Goal: Task Accomplishment & Management: Manage account settings

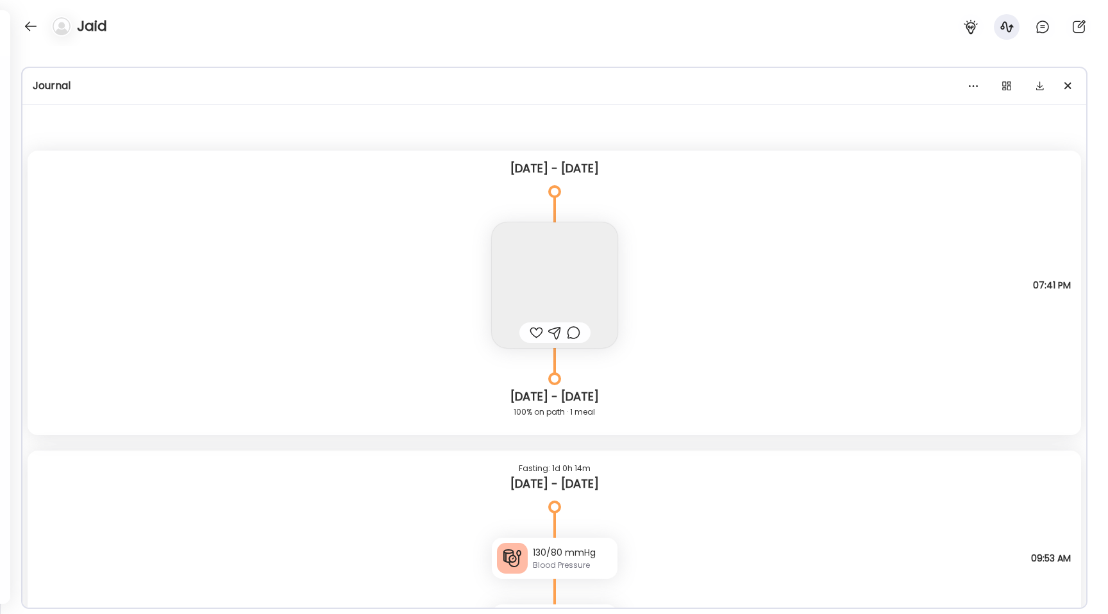
scroll to position [16481, 0]
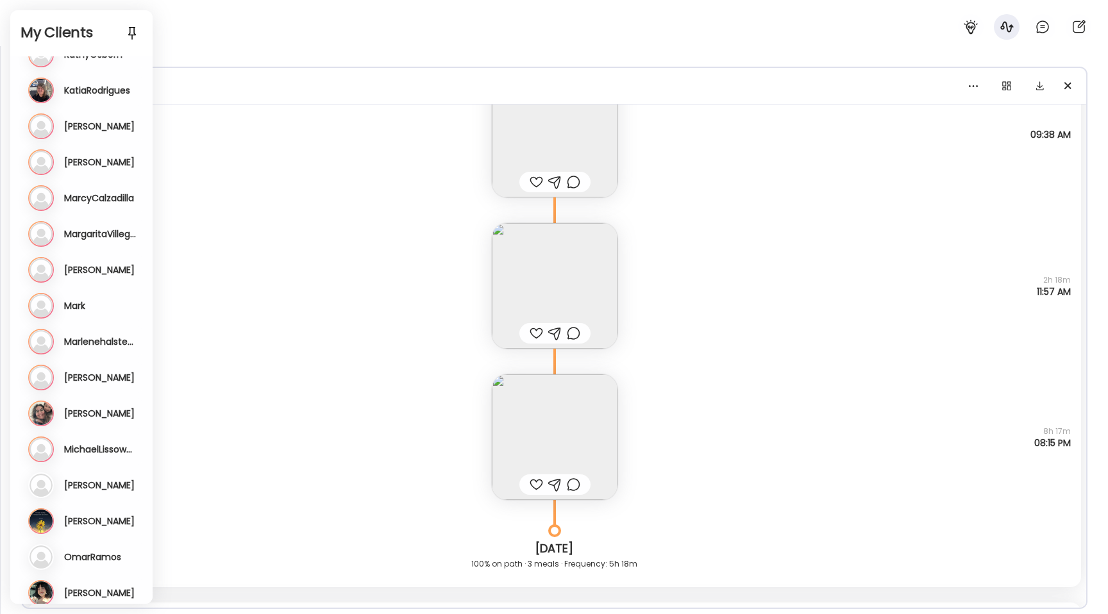
click at [298, 112] on div "Note not added Why did I eat? Hungry It was time How am I feeling? 🙂 09:38 AM" at bounding box center [554, 121] width 1053 height 151
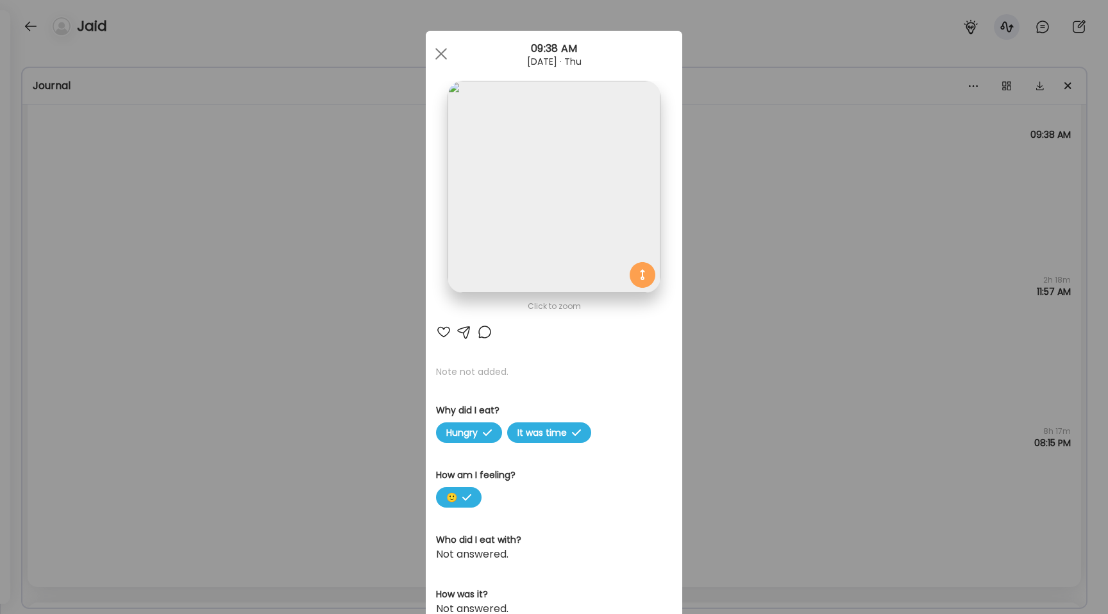
click at [130, 278] on div "Ate Coach Dashboard Wahoo! It’s official Take a moment to set up your Coach Pro…" at bounding box center [554, 307] width 1108 height 614
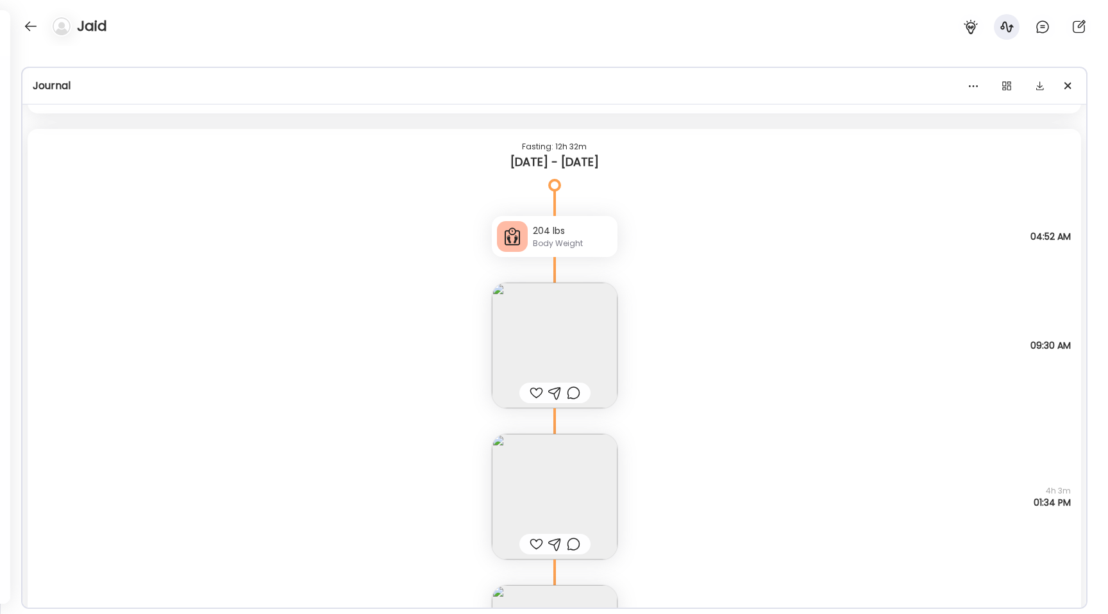
scroll to position [14525, 0]
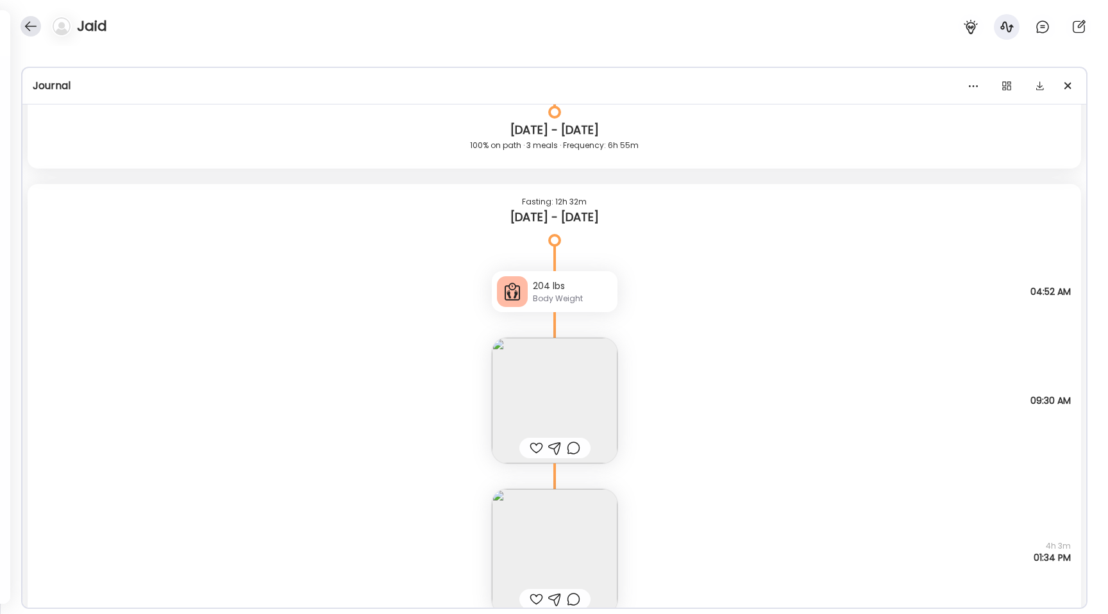
click at [27, 26] on div at bounding box center [31, 26] width 21 height 21
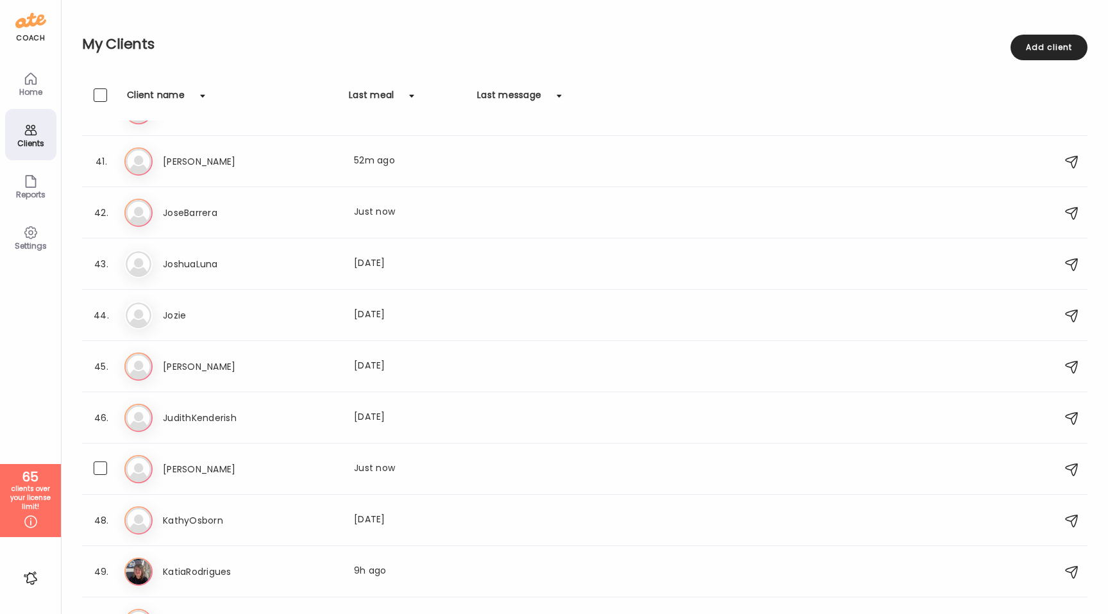
scroll to position [2037, 0]
click at [292, 371] on div "[PERSON_NAME] Last meal: [DATE]" at bounding box center [412, 365] width 498 height 15
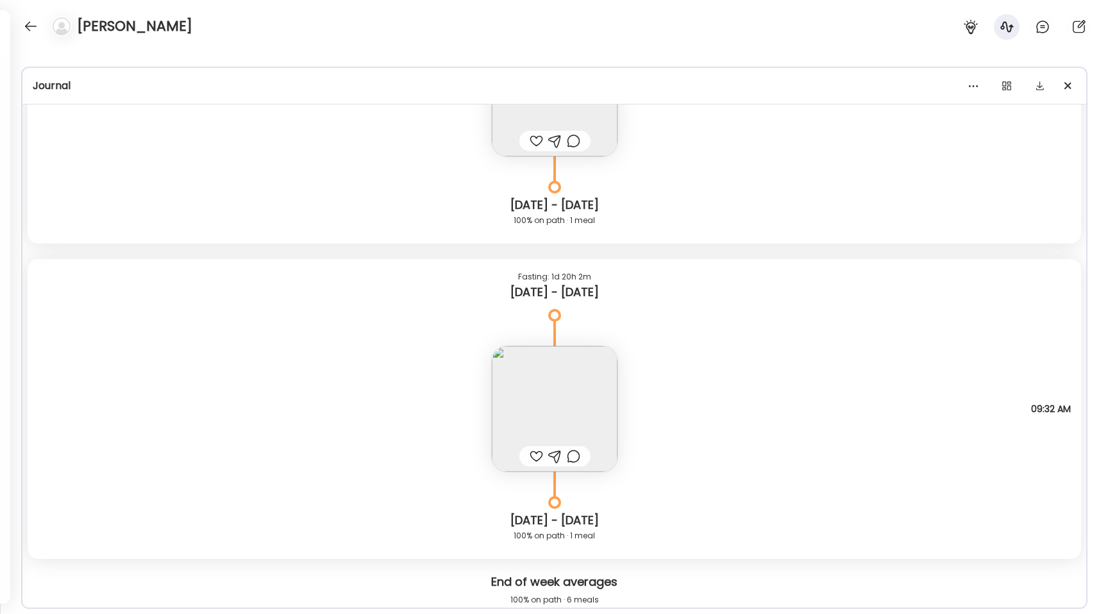
scroll to position [8732, 0]
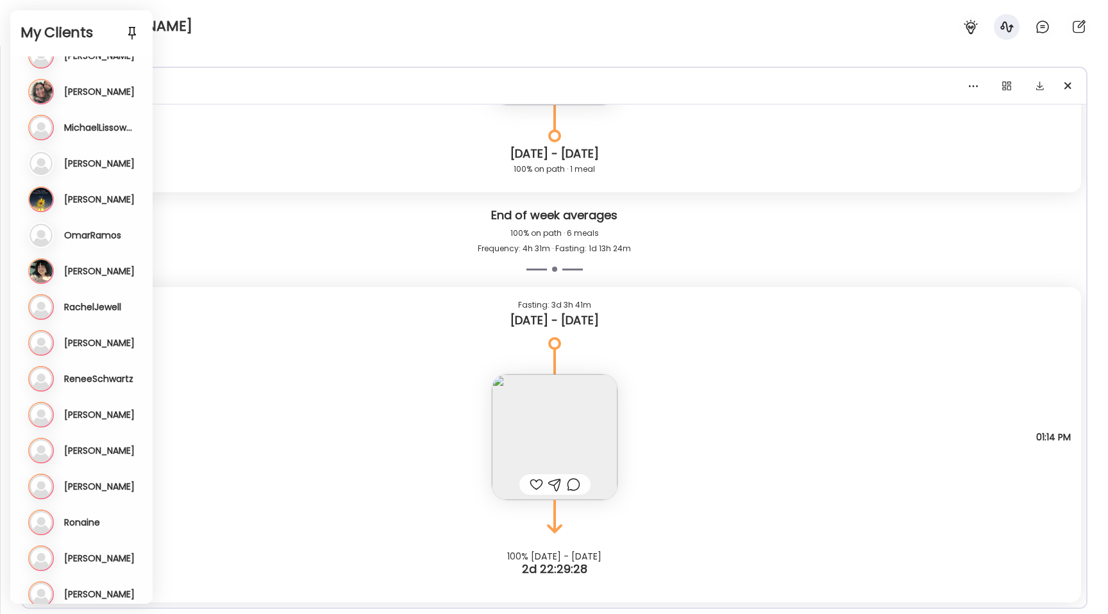
click at [367, 428] on div "Note not added Questions not answered 01:14 PM" at bounding box center [554, 424] width 1053 height 151
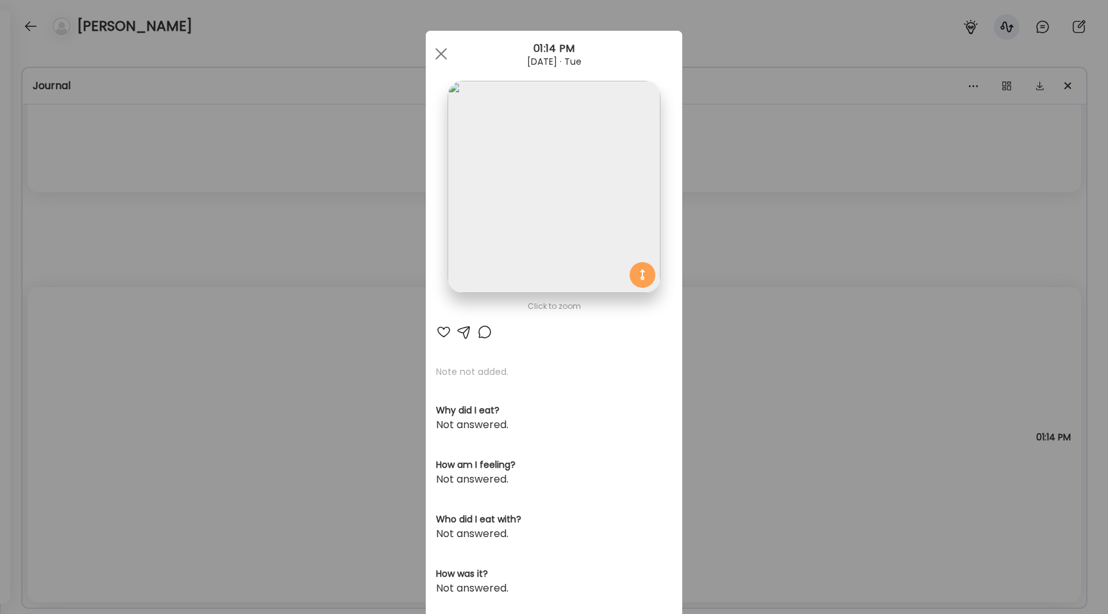
click at [353, 347] on div "Ate Coach Dashboard Wahoo! It’s official Take a moment to set up your Coach Pro…" at bounding box center [554, 307] width 1108 height 614
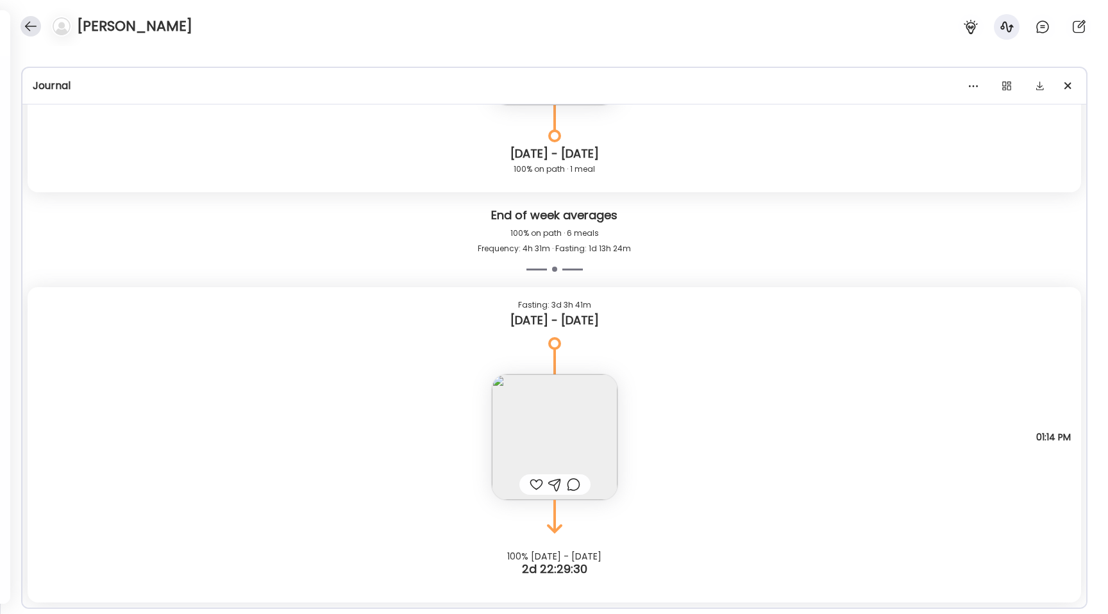
click at [22, 26] on div at bounding box center [31, 26] width 21 height 21
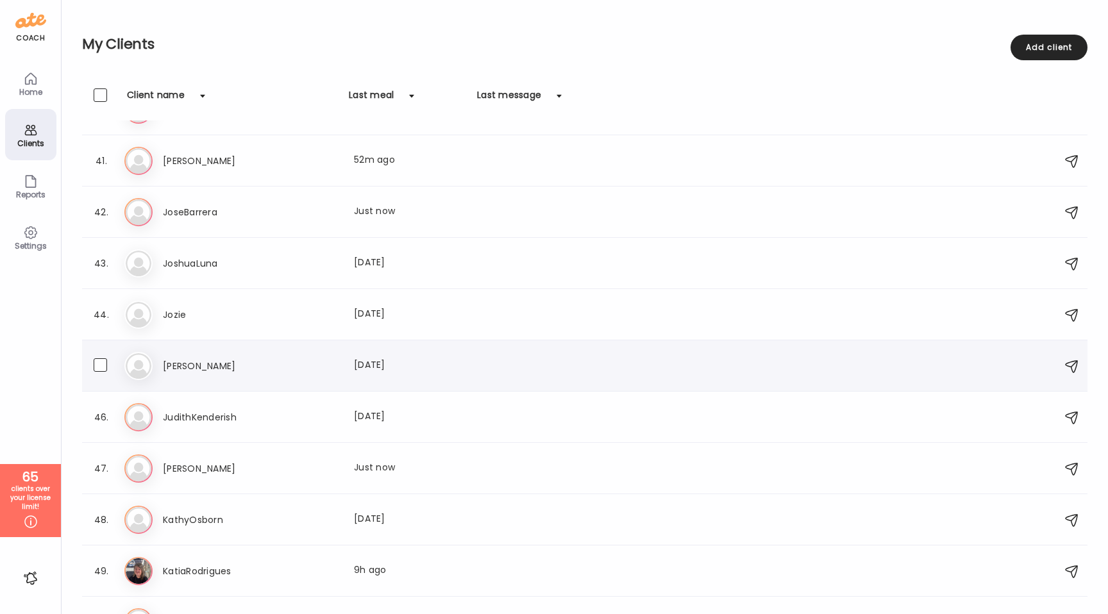
click at [226, 375] on div "[PERSON_NAME] Last meal: [DATE]" at bounding box center [586, 366] width 925 height 28
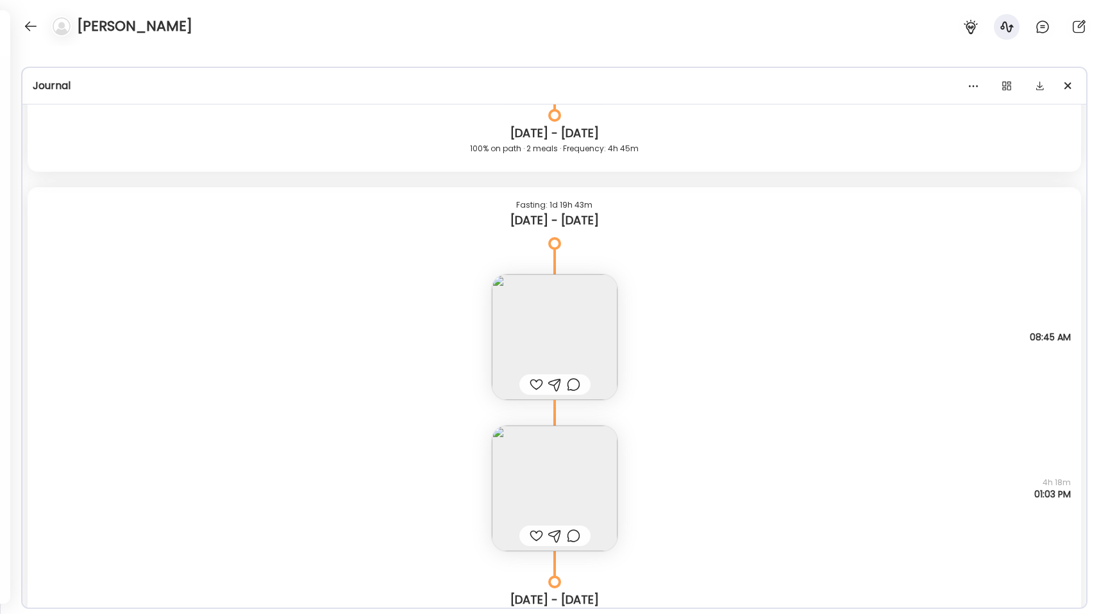
scroll to position [7609, 0]
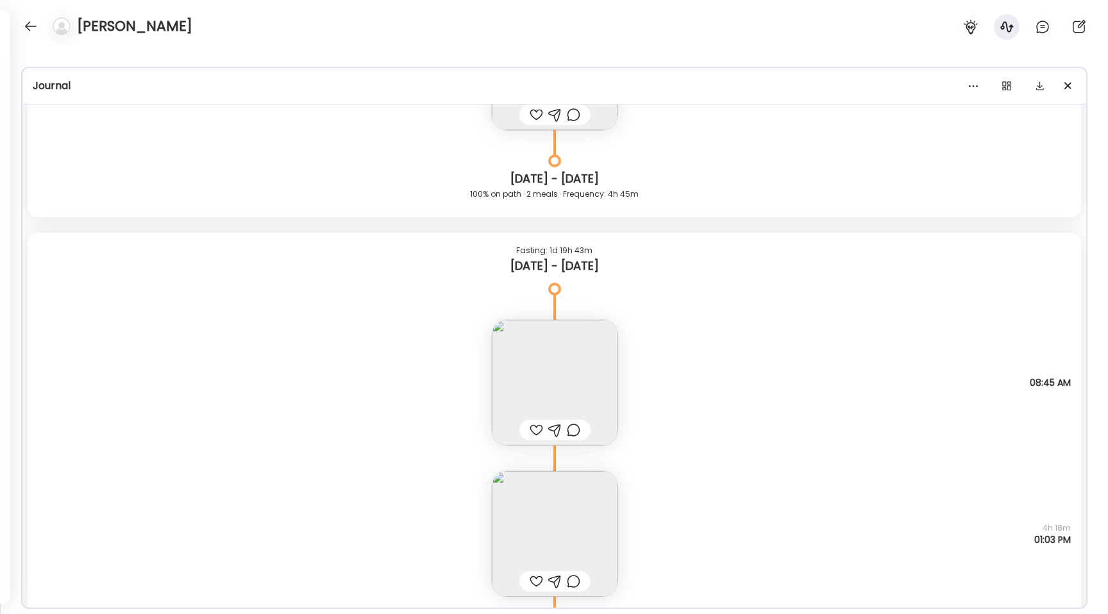
click at [562, 364] on img at bounding box center [555, 383] width 126 height 126
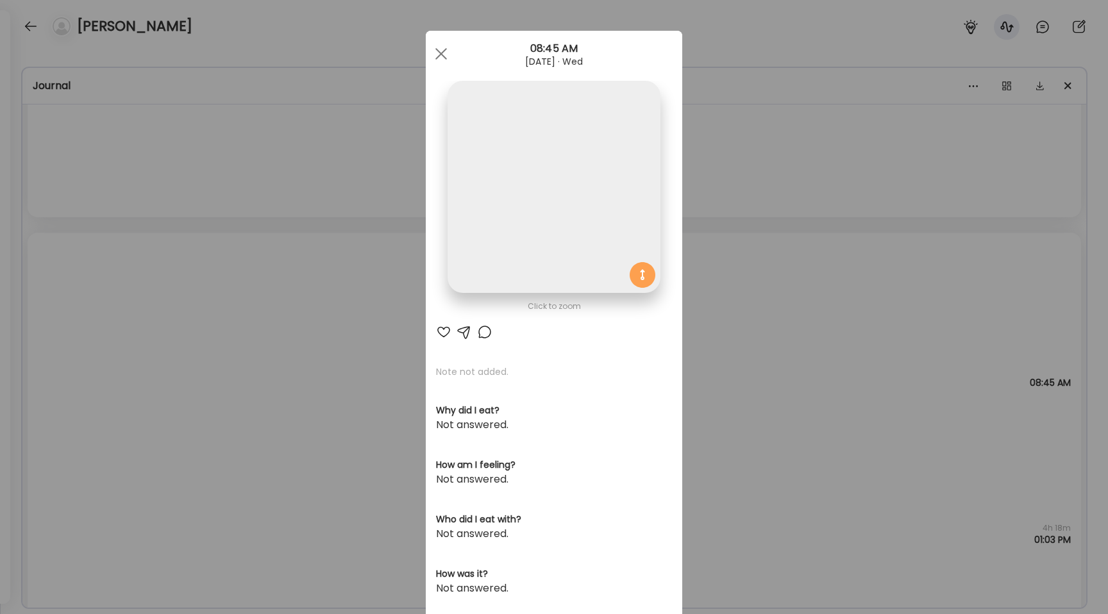
click at [505, 186] on img at bounding box center [554, 187] width 212 height 212
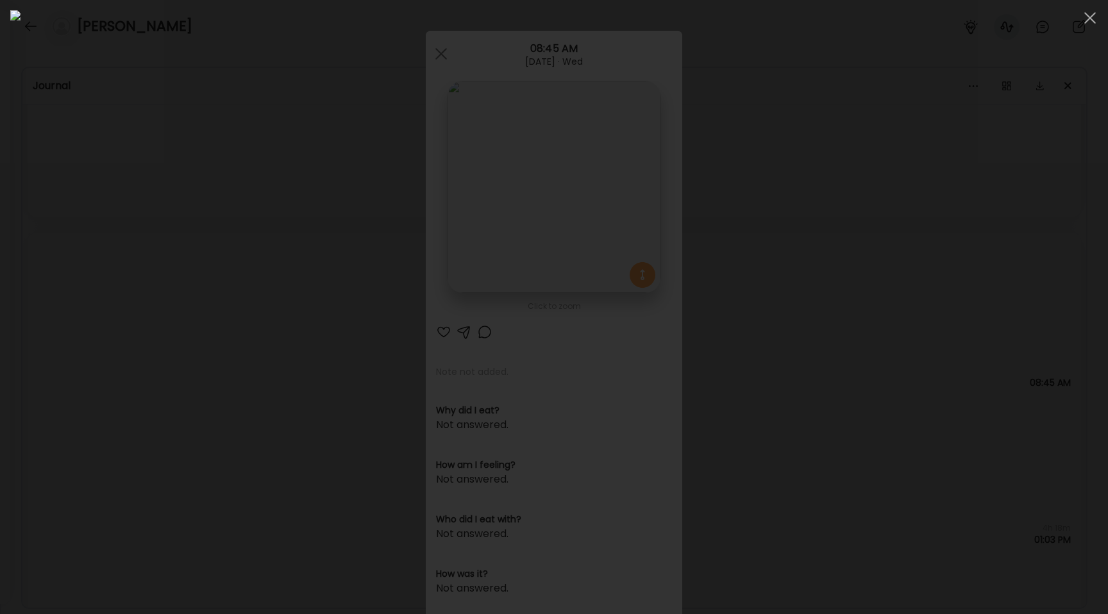
click at [185, 314] on div at bounding box center [553, 307] width 1087 height 594
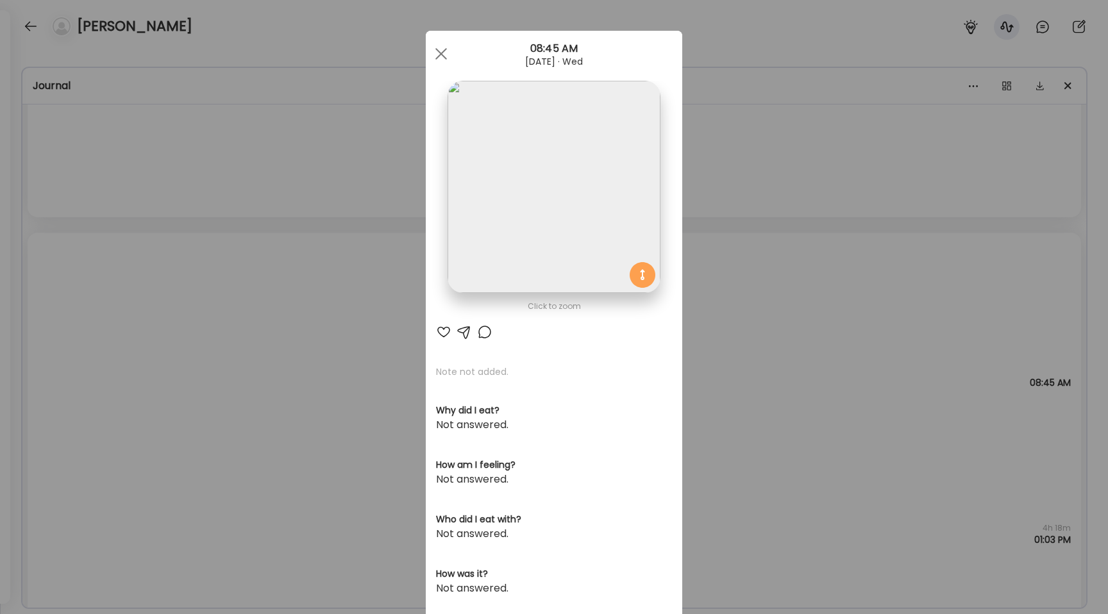
click at [308, 357] on div "Ate Coach Dashboard Wahoo! It’s official Take a moment to set up your Coach Pro…" at bounding box center [554, 307] width 1108 height 614
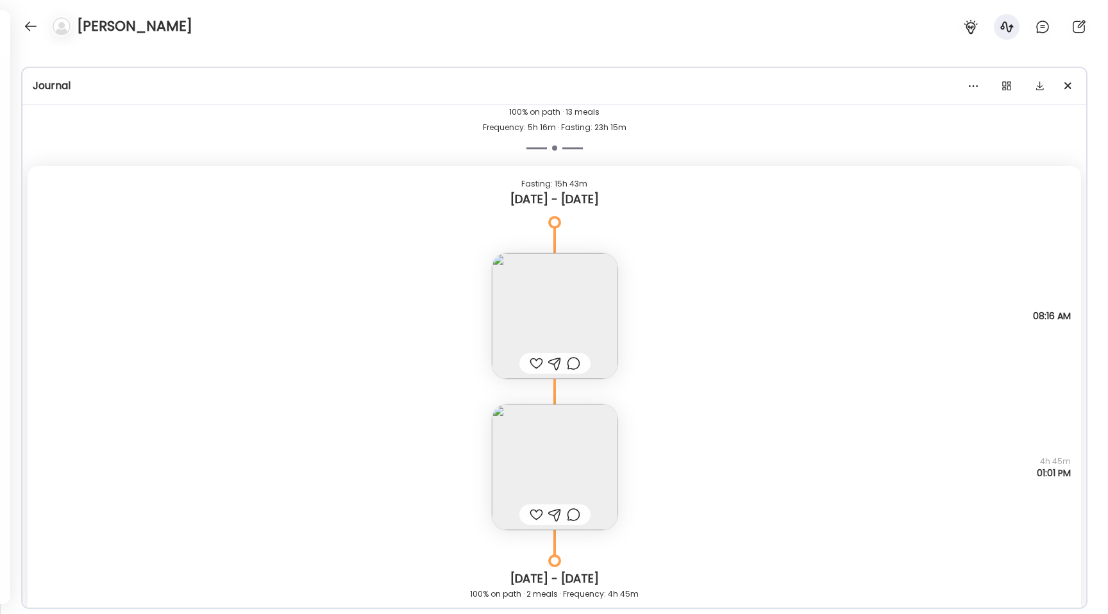
scroll to position [7156, 0]
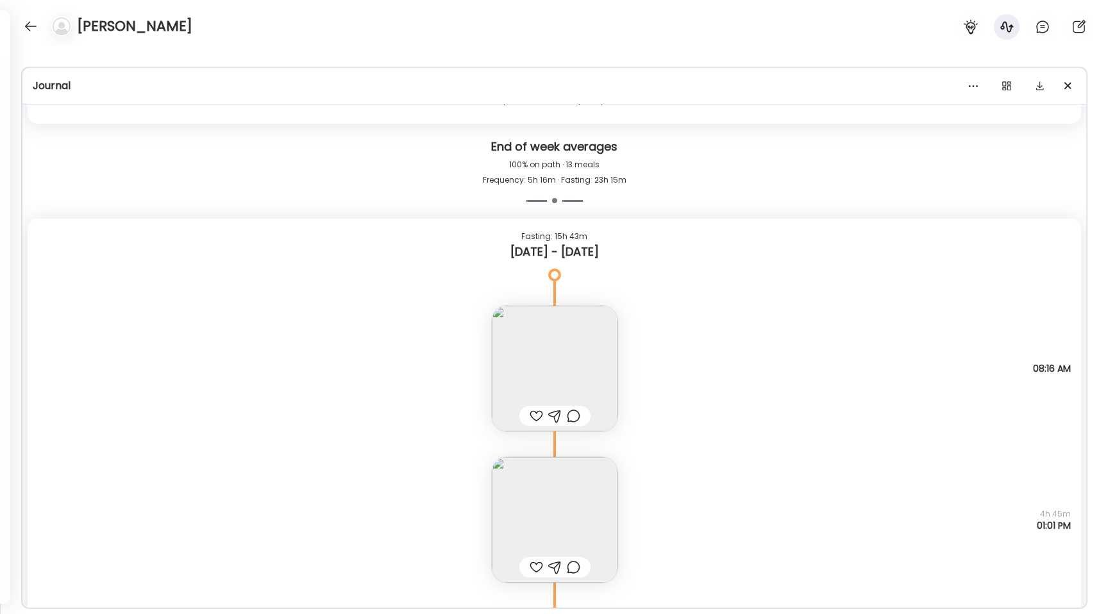
click at [514, 380] on img at bounding box center [555, 369] width 126 height 126
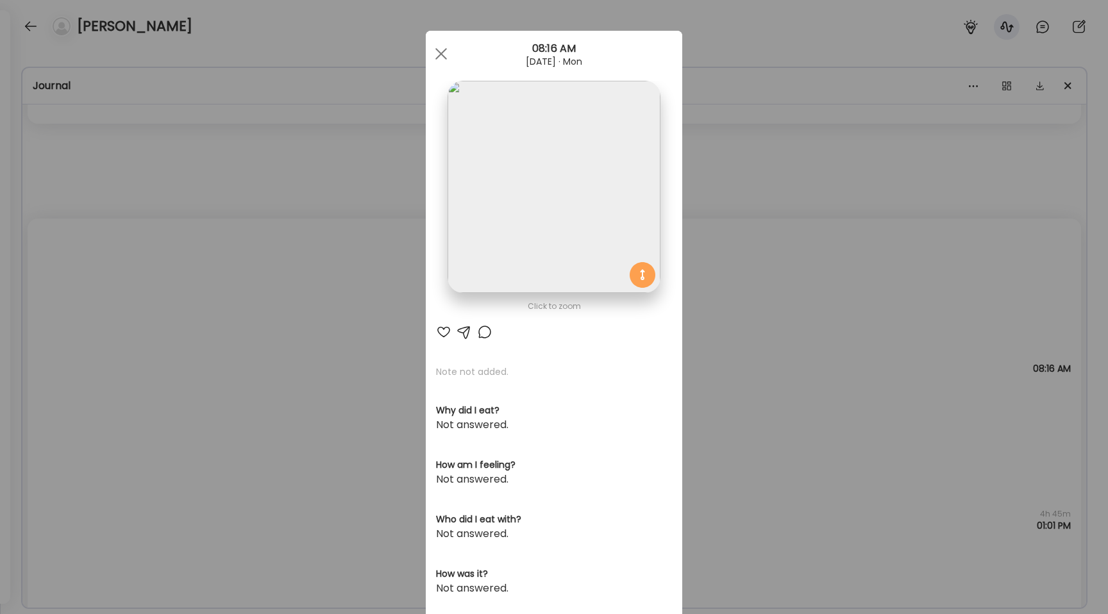
click at [330, 264] on div "Ate Coach Dashboard Wahoo! It’s official Take a moment to set up your Coach Pro…" at bounding box center [554, 307] width 1108 height 614
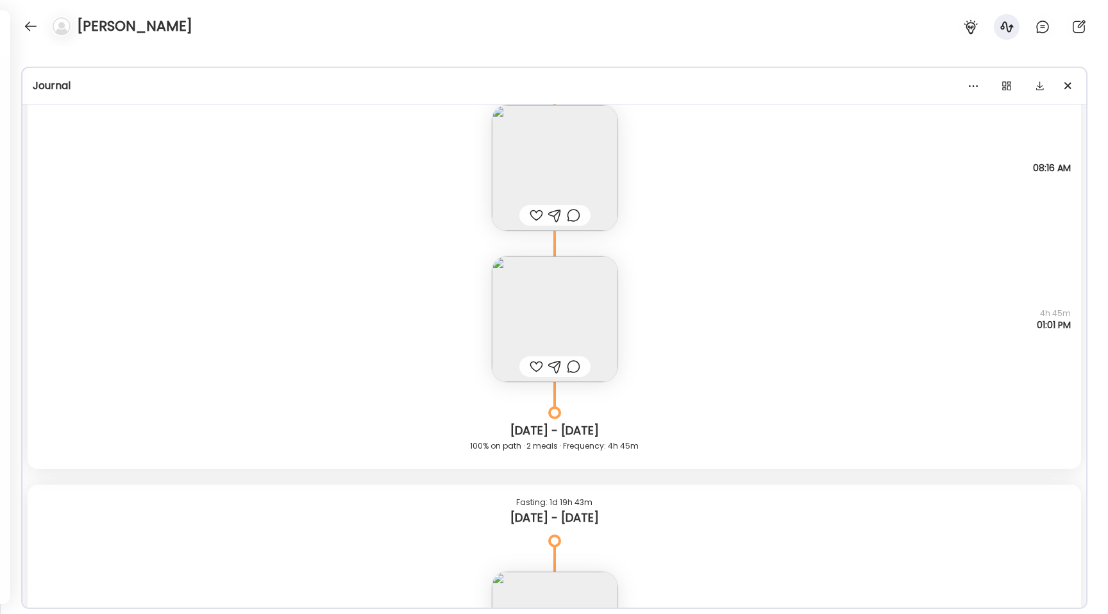
scroll to position [7458, 0]
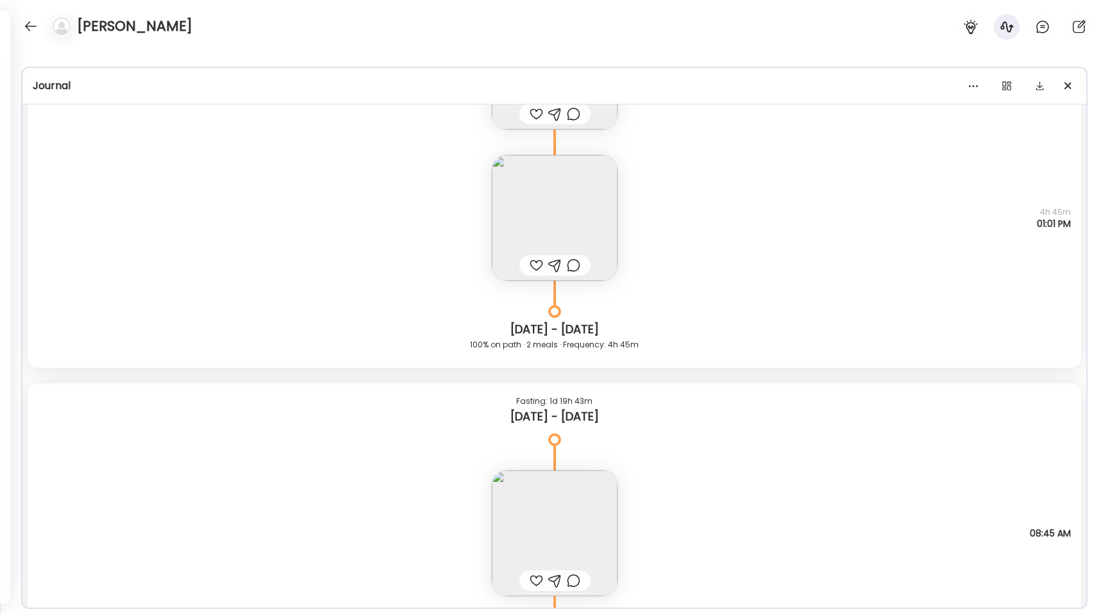
click at [574, 174] on img at bounding box center [555, 218] width 126 height 126
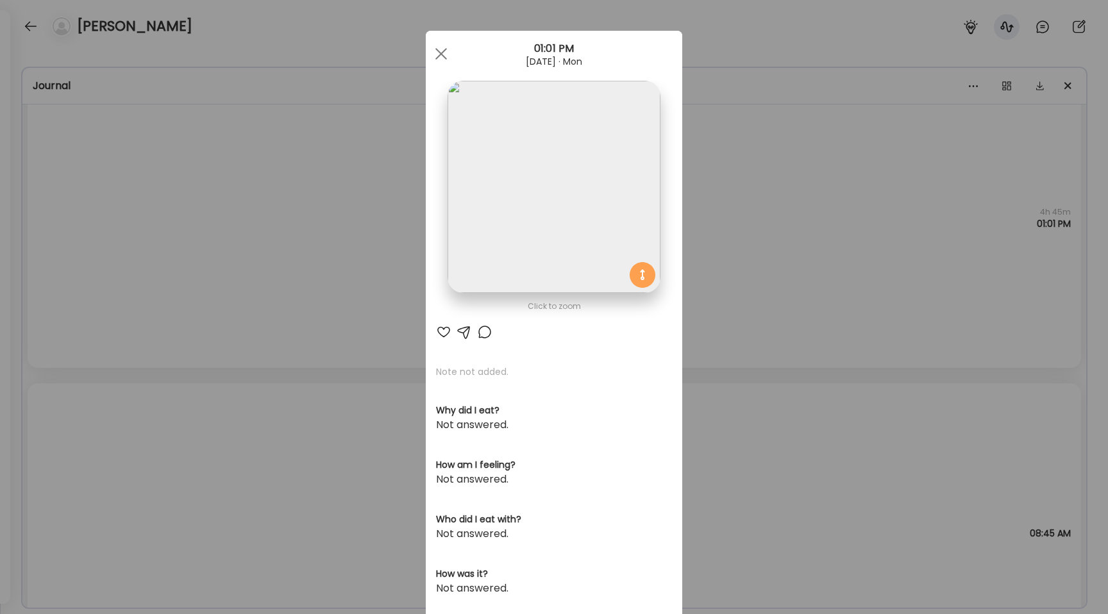
click at [521, 162] on img at bounding box center [554, 187] width 212 height 212
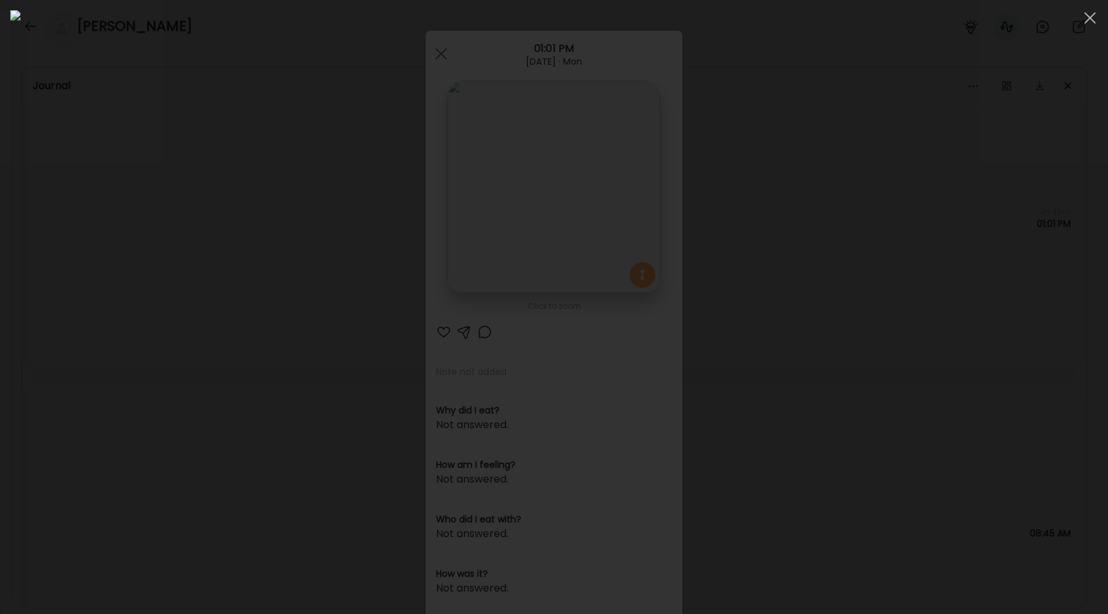
click at [48, 252] on div at bounding box center [553, 307] width 1087 height 594
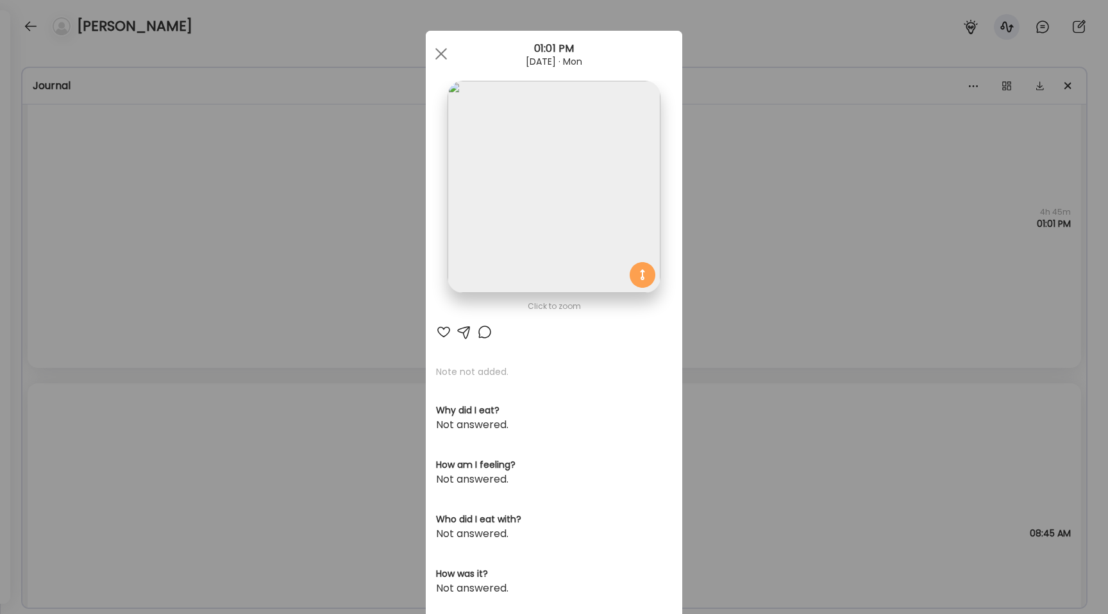
click at [156, 289] on div "Ate Coach Dashboard Wahoo! It’s official Take a moment to set up your Coach Pro…" at bounding box center [554, 307] width 1108 height 614
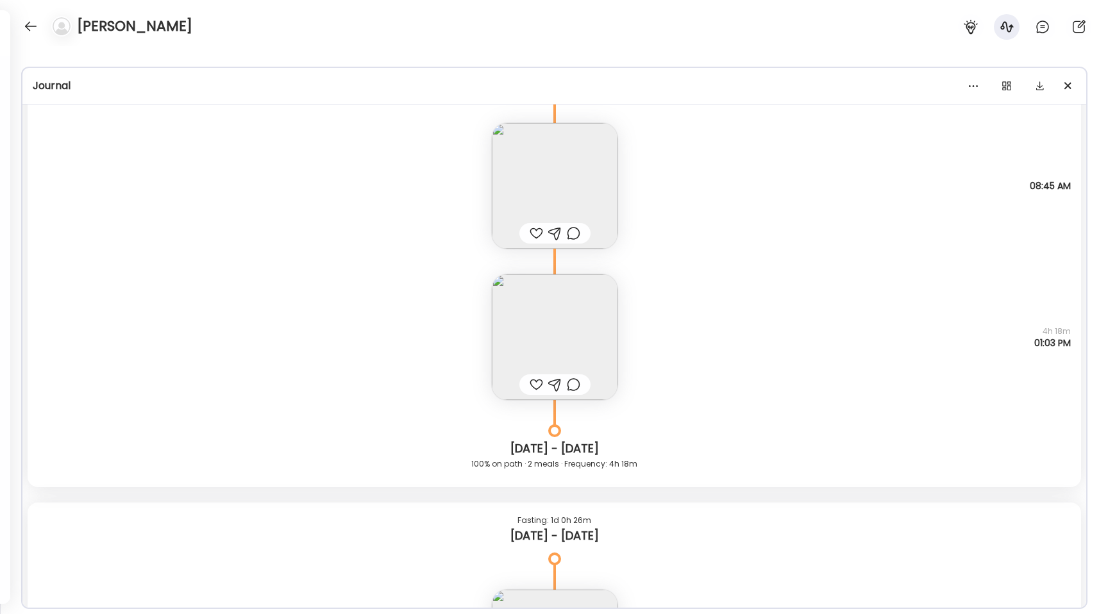
scroll to position [7845, 0]
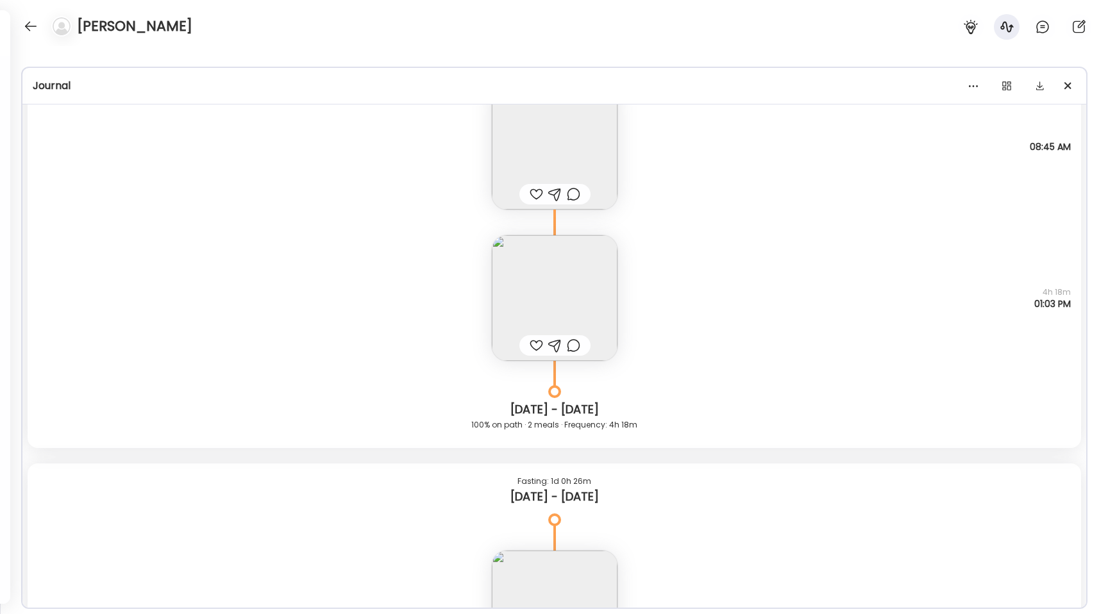
click at [528, 285] on img at bounding box center [555, 298] width 126 height 126
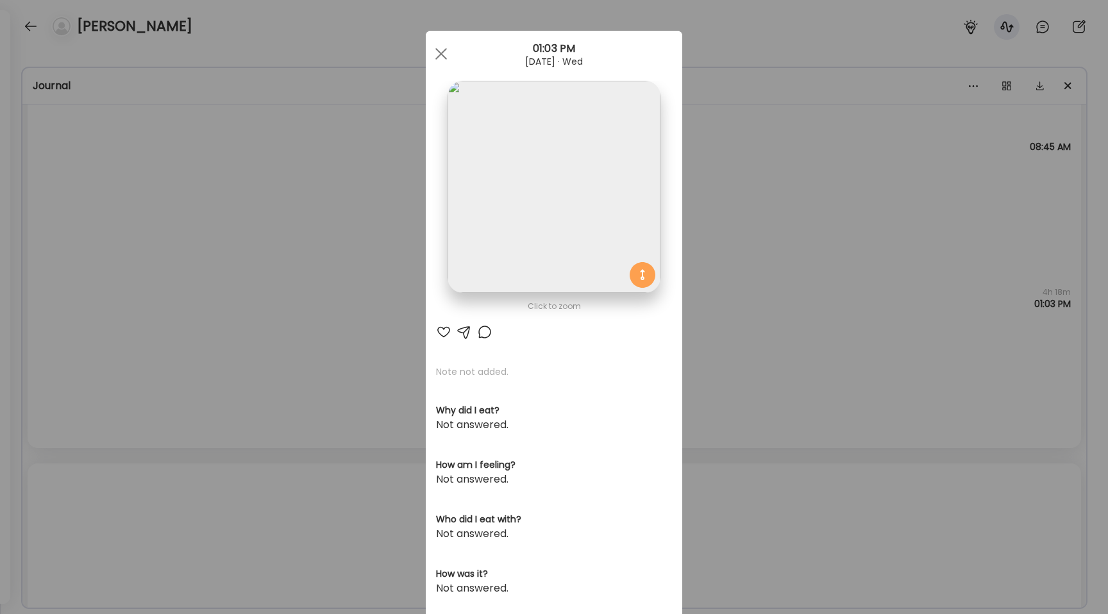
click at [524, 230] on img at bounding box center [554, 187] width 212 height 212
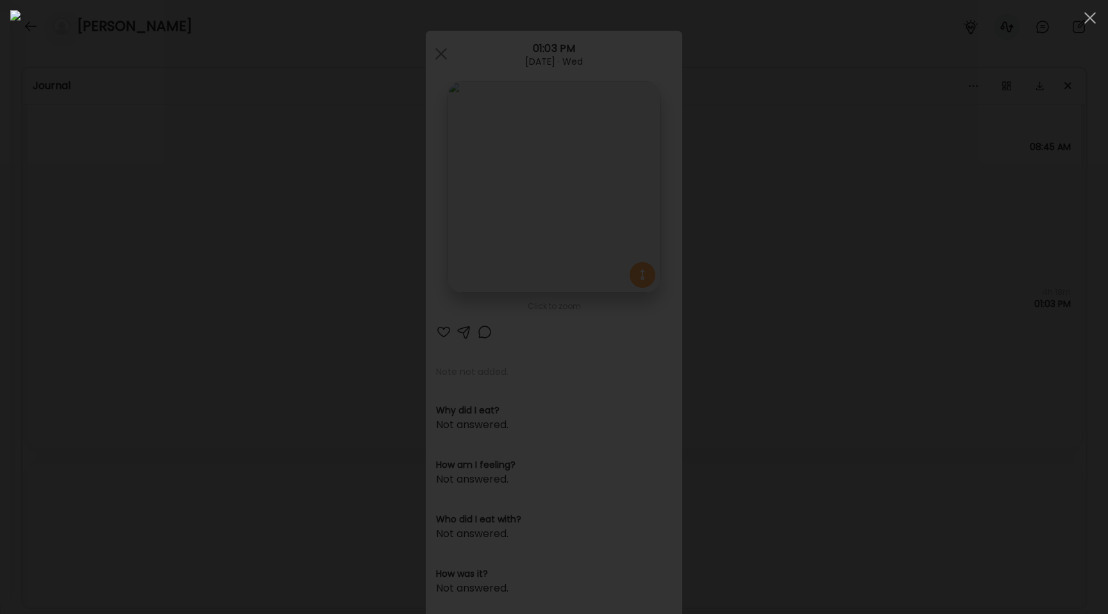
click at [234, 297] on div at bounding box center [553, 307] width 1087 height 594
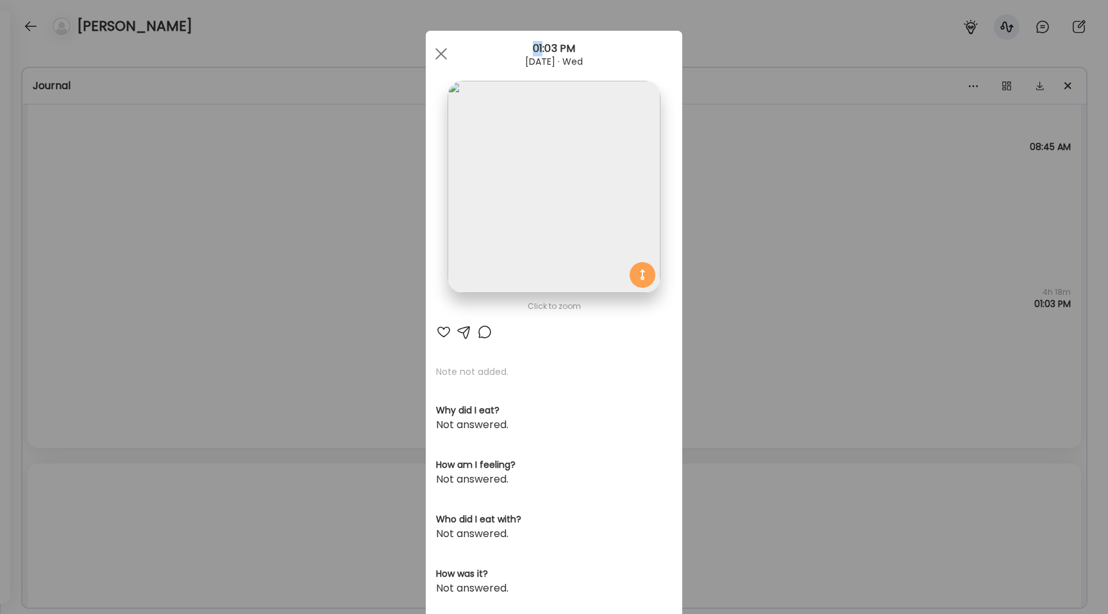
click at [234, 297] on div "Ate Coach Dashboard Wahoo! It’s official Take a moment to set up your Coach Pro…" at bounding box center [554, 307] width 1108 height 614
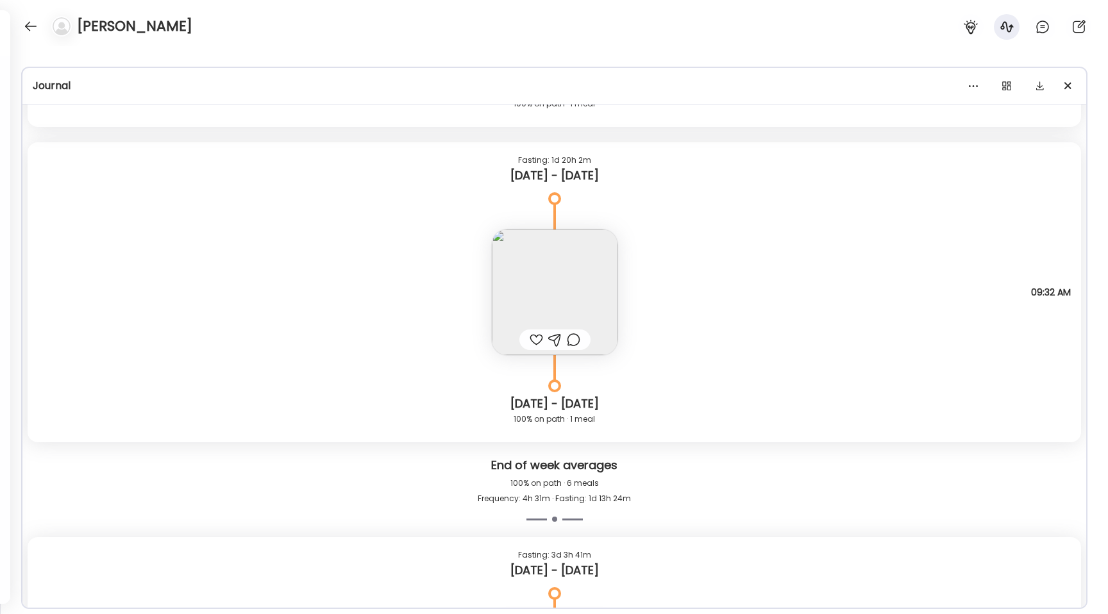
scroll to position [8506, 0]
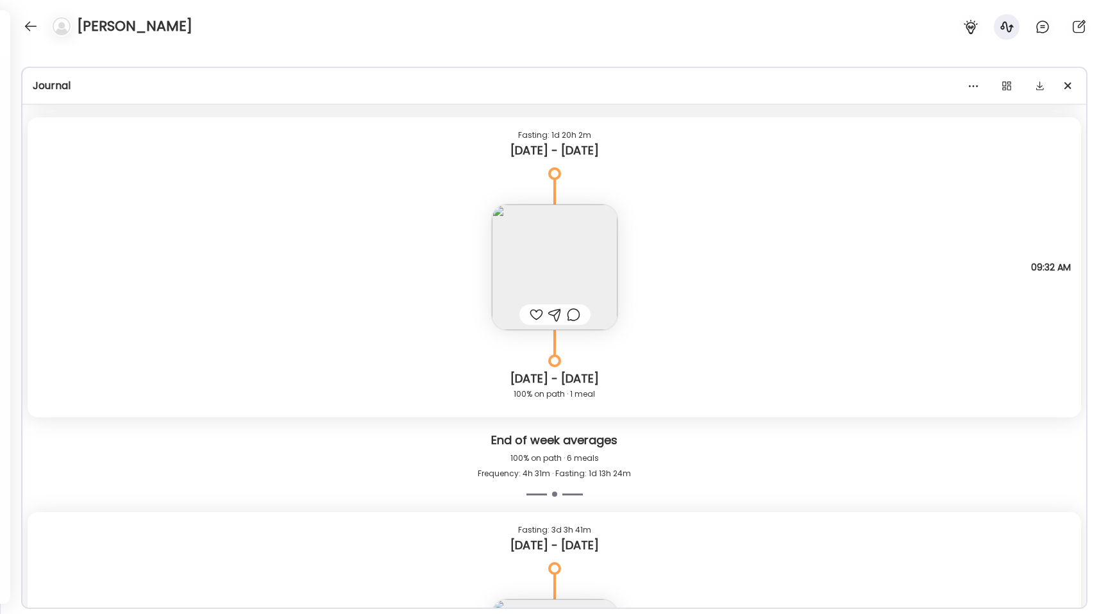
click at [539, 235] on img at bounding box center [555, 268] width 126 height 126
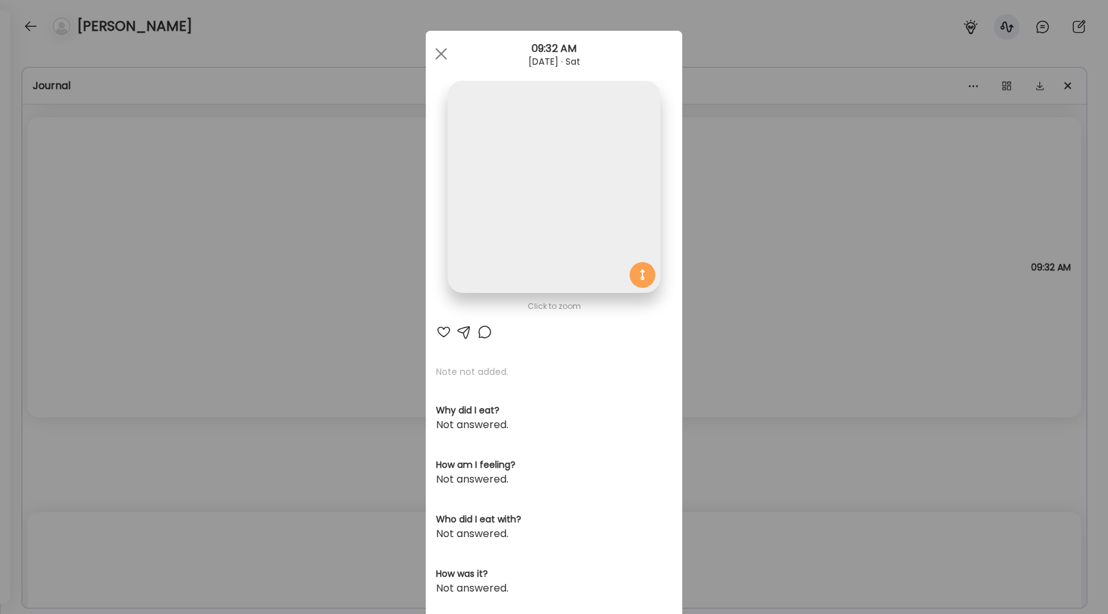
click at [539, 205] on img at bounding box center [554, 187] width 212 height 212
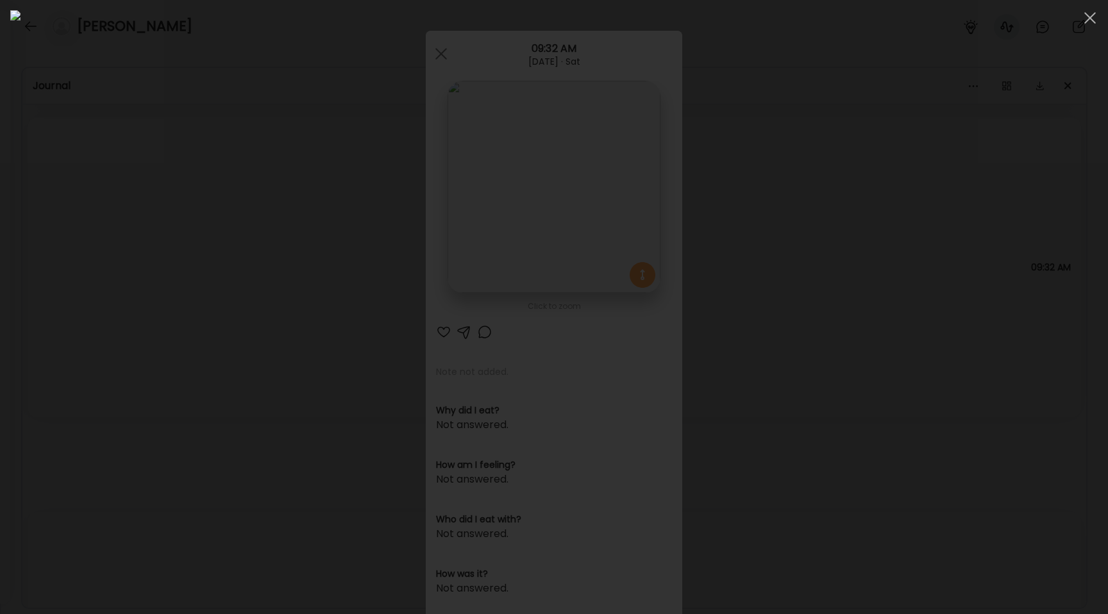
click at [220, 341] on div at bounding box center [553, 307] width 1087 height 594
click at [220, 341] on div "Ate Coach Dashboard Wahoo! It’s official Take a moment to set up your Coach Pro…" at bounding box center [554, 307] width 1108 height 614
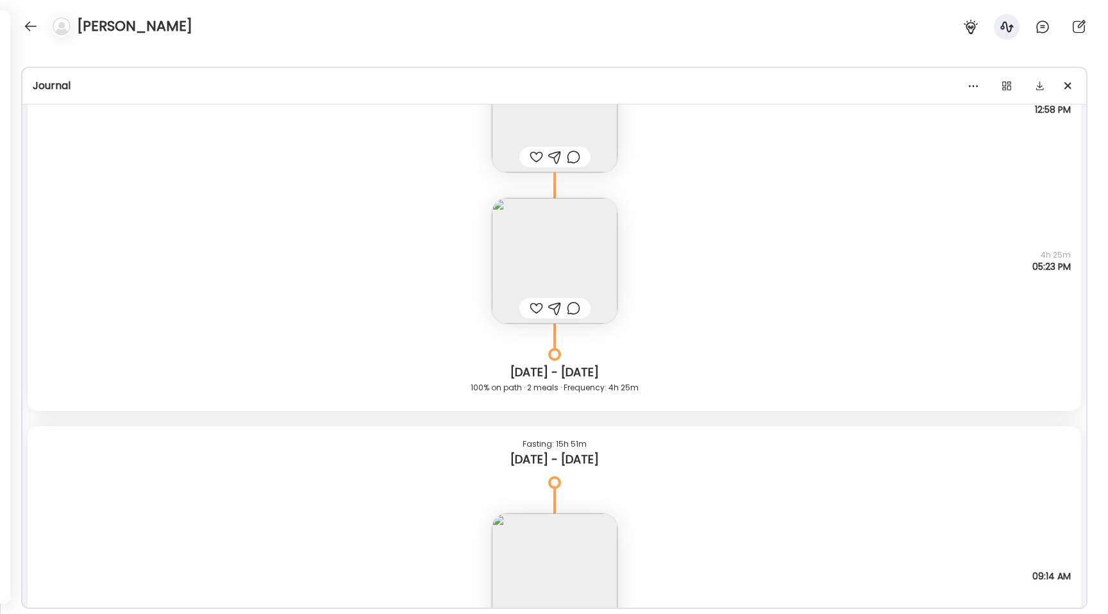
scroll to position [4724, 0]
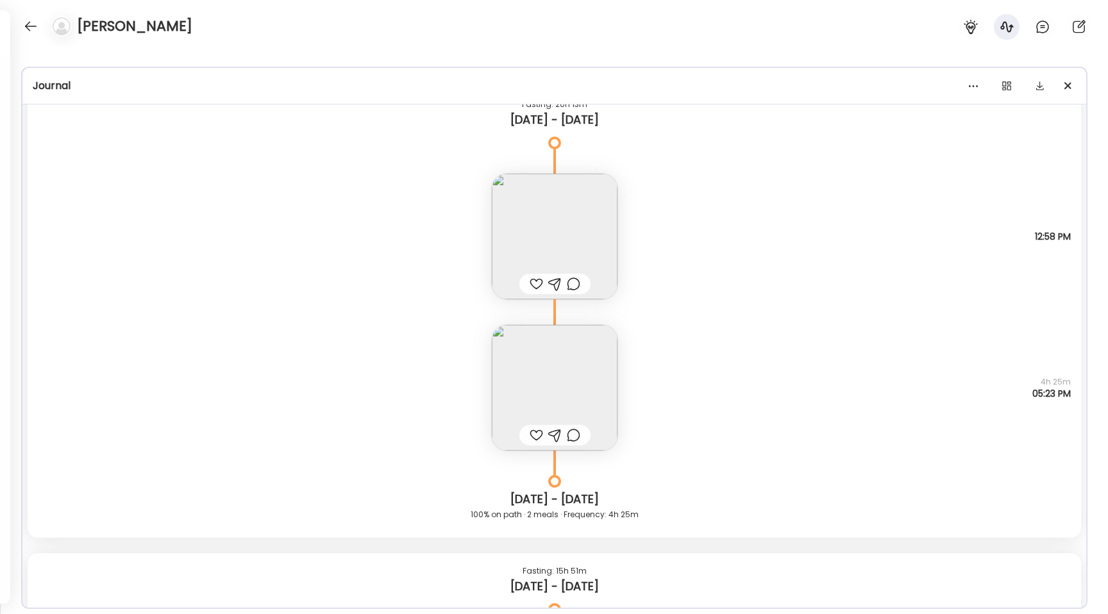
click at [539, 390] on img at bounding box center [555, 388] width 126 height 126
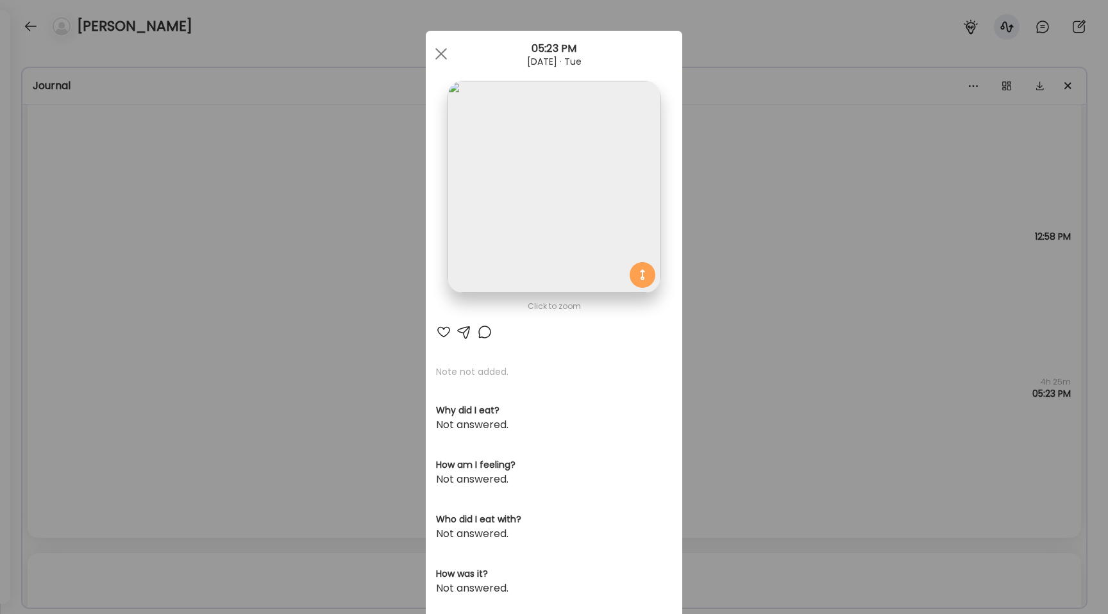
click at [506, 209] on img at bounding box center [554, 187] width 212 height 212
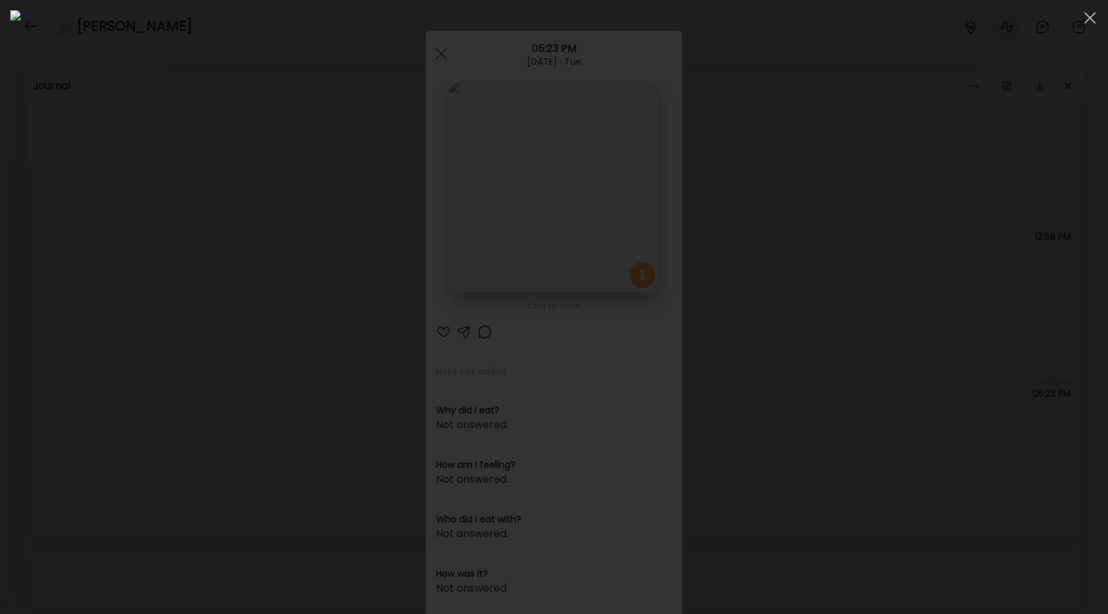
click at [140, 322] on div at bounding box center [553, 307] width 1087 height 594
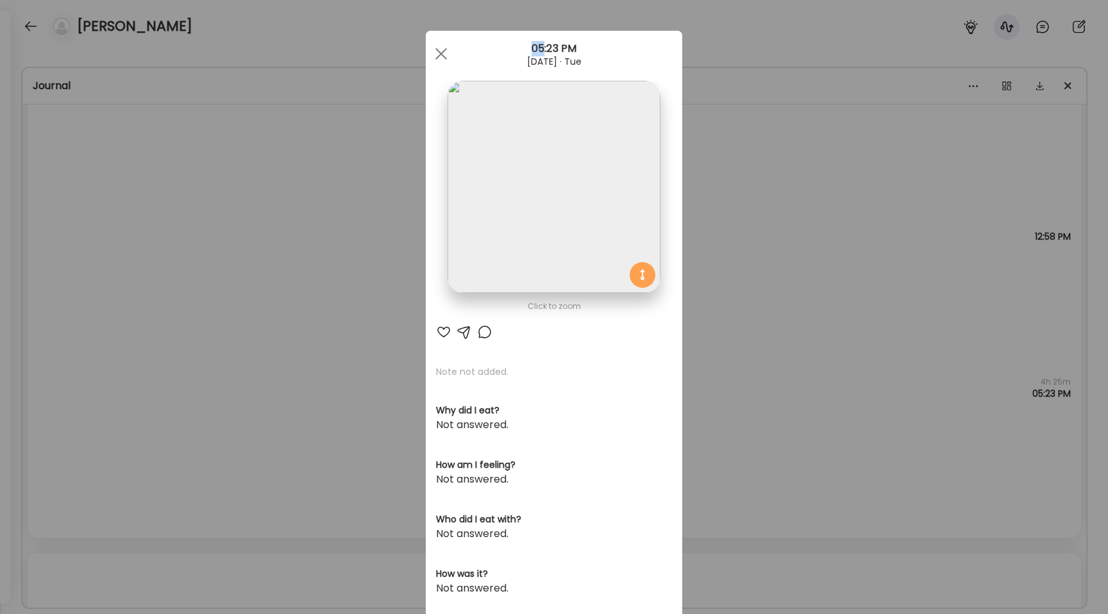
click at [140, 322] on div "Ate Coach Dashboard Wahoo! It’s official Take a moment to set up your Coach Pro…" at bounding box center [554, 307] width 1108 height 614
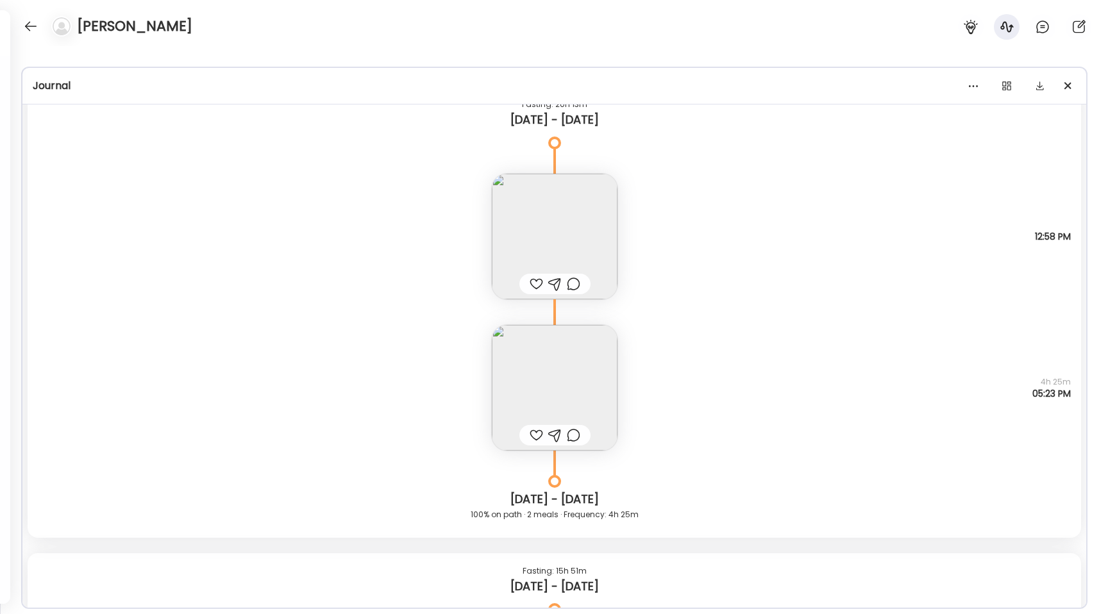
click at [532, 374] on img at bounding box center [555, 388] width 126 height 126
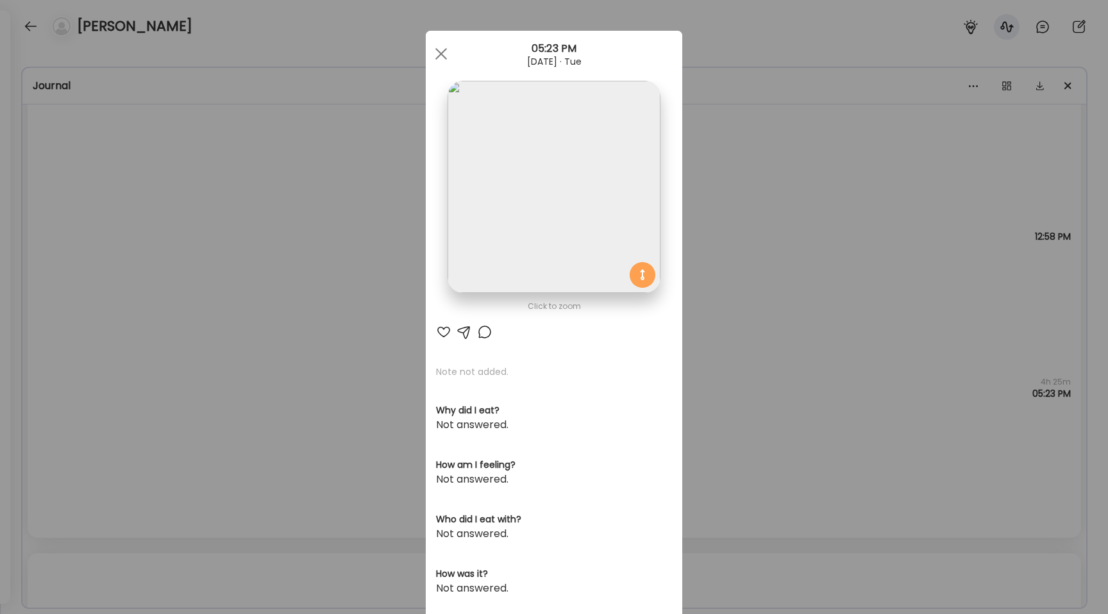
click at [523, 188] on img at bounding box center [554, 187] width 212 height 212
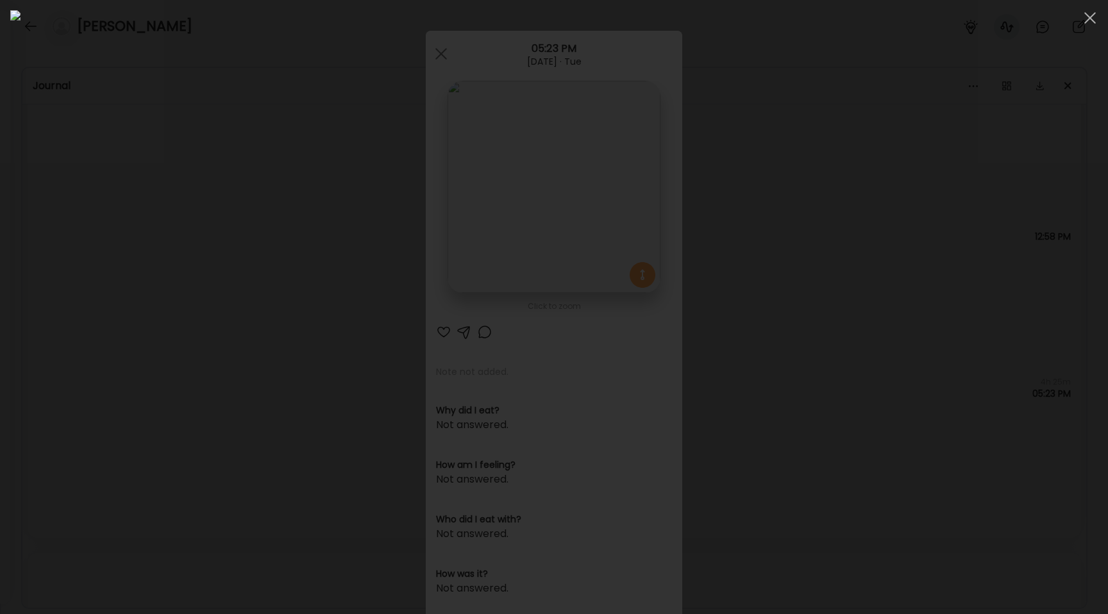
click at [249, 359] on div at bounding box center [553, 307] width 1087 height 594
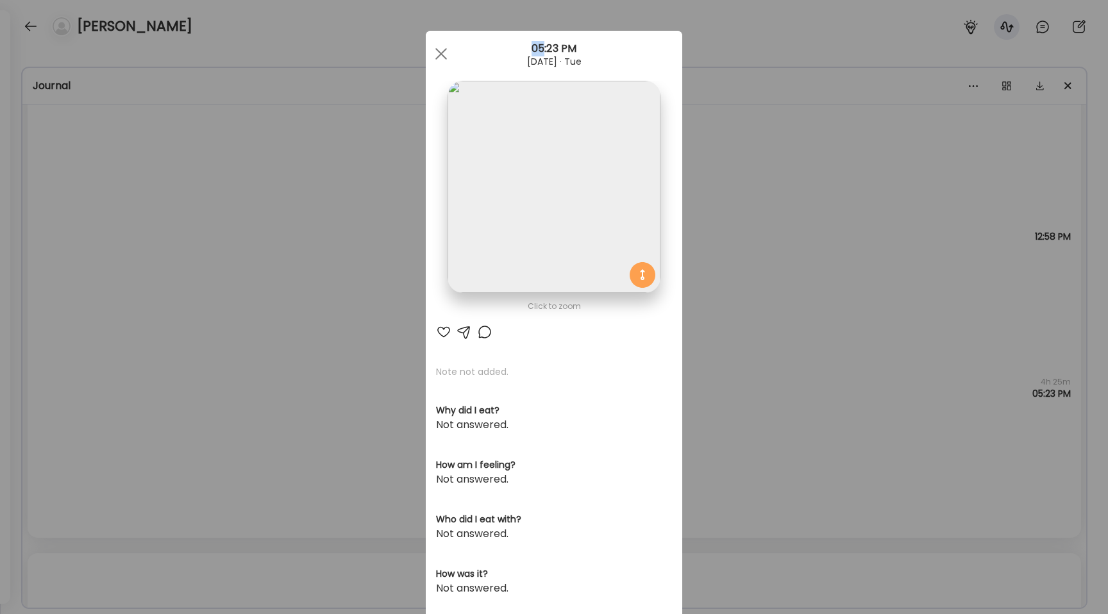
click at [249, 359] on div "Ate Coach Dashboard Wahoo! It’s official Take a moment to set up your Coach Pro…" at bounding box center [554, 307] width 1108 height 614
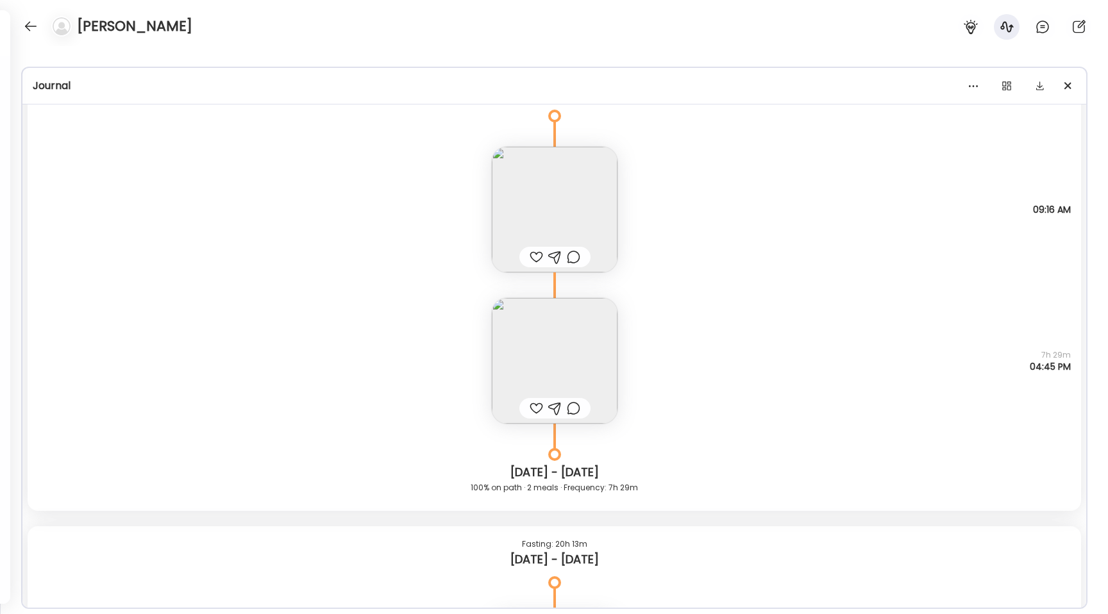
scroll to position [4126, 0]
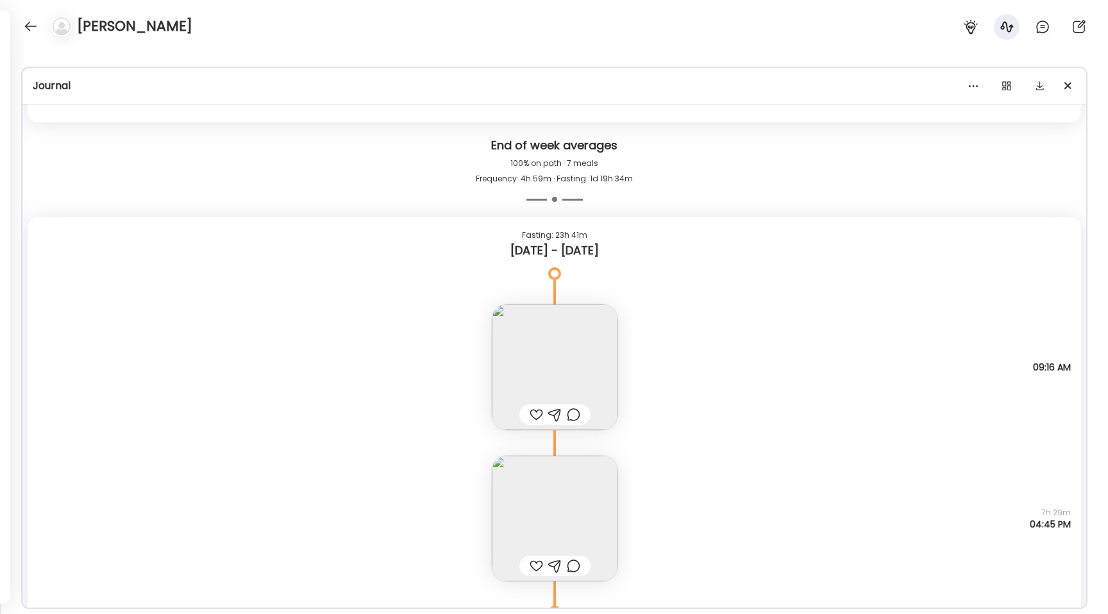
click at [553, 498] on img at bounding box center [555, 519] width 126 height 126
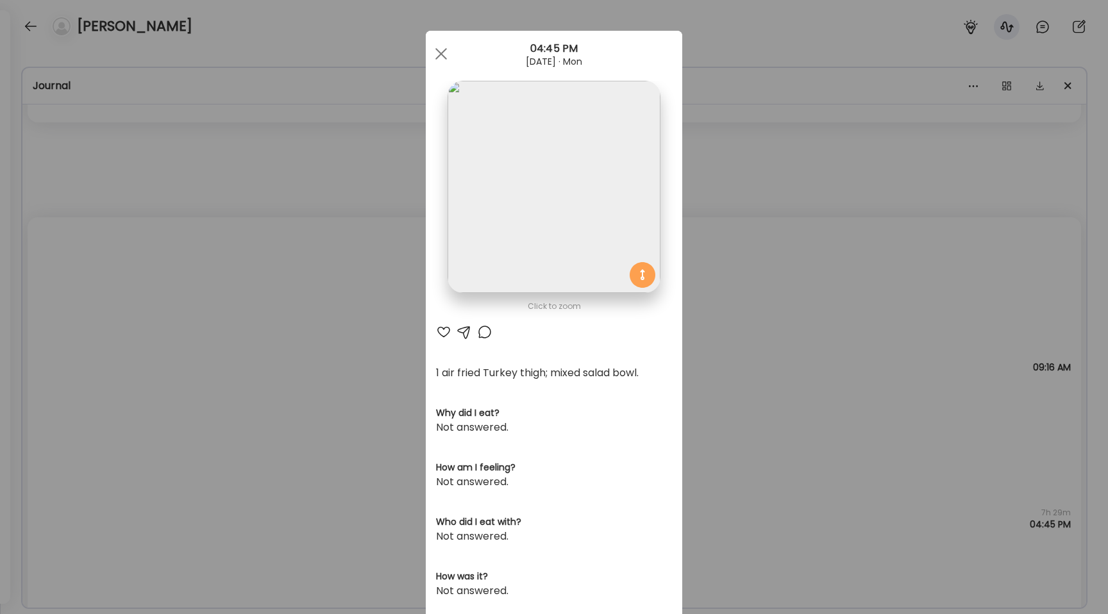
click at [516, 252] on img at bounding box center [554, 187] width 212 height 212
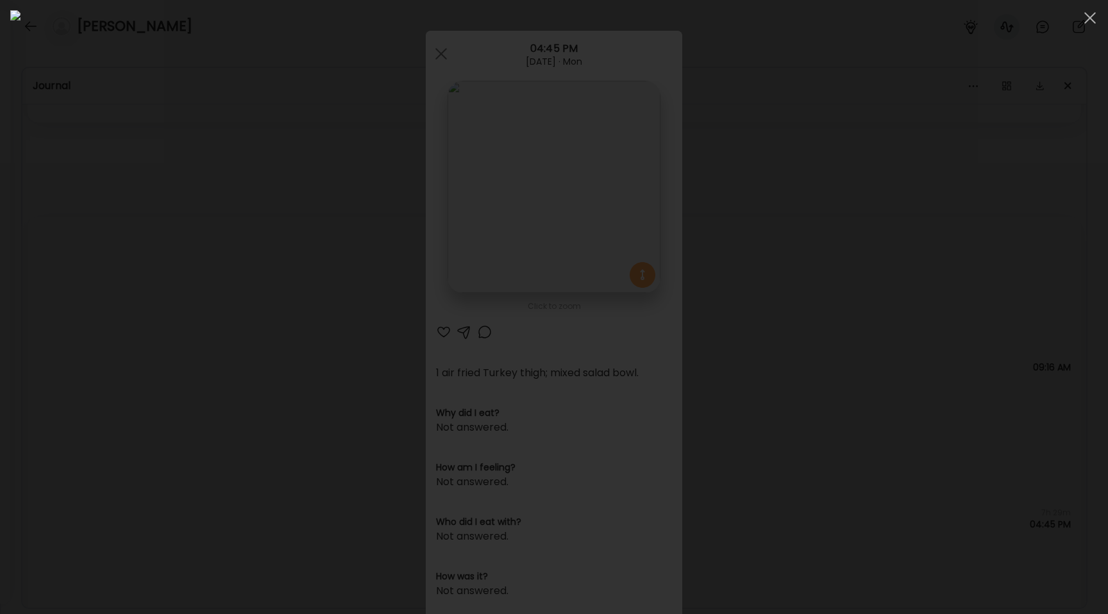
click at [213, 335] on div at bounding box center [553, 307] width 1087 height 594
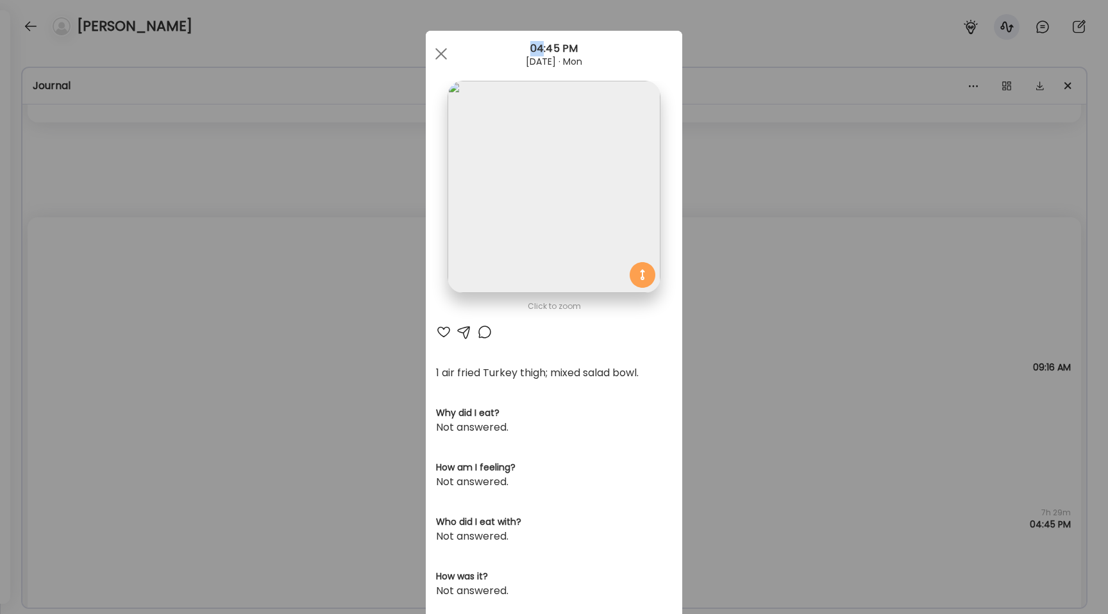
click at [213, 335] on div "Ate Coach Dashboard Wahoo! It’s official Take a moment to set up your Coach Pro…" at bounding box center [554, 307] width 1108 height 614
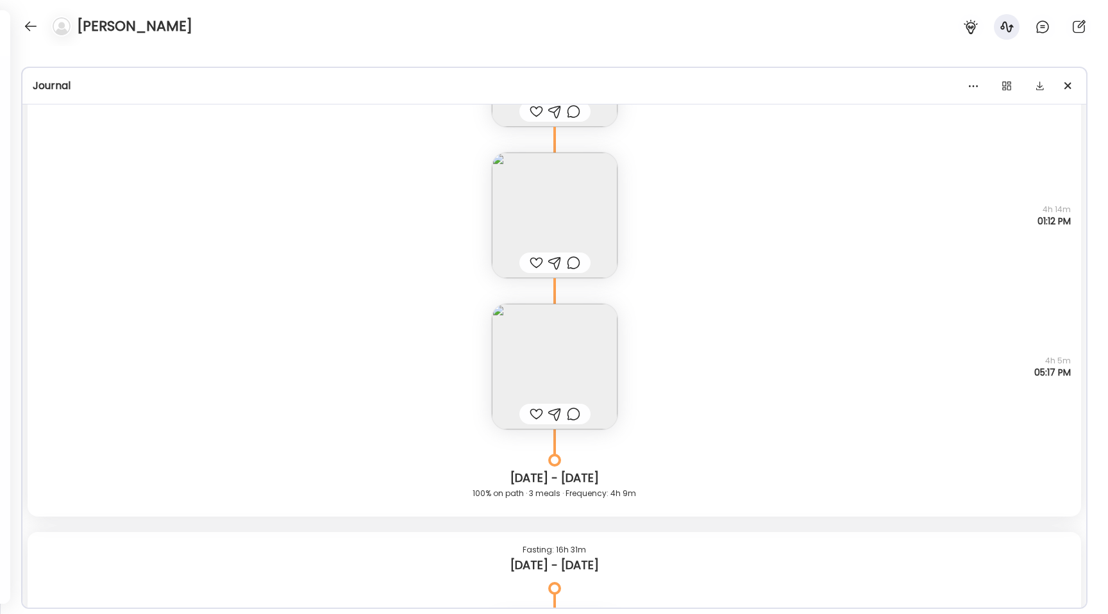
scroll to position [3000, 0]
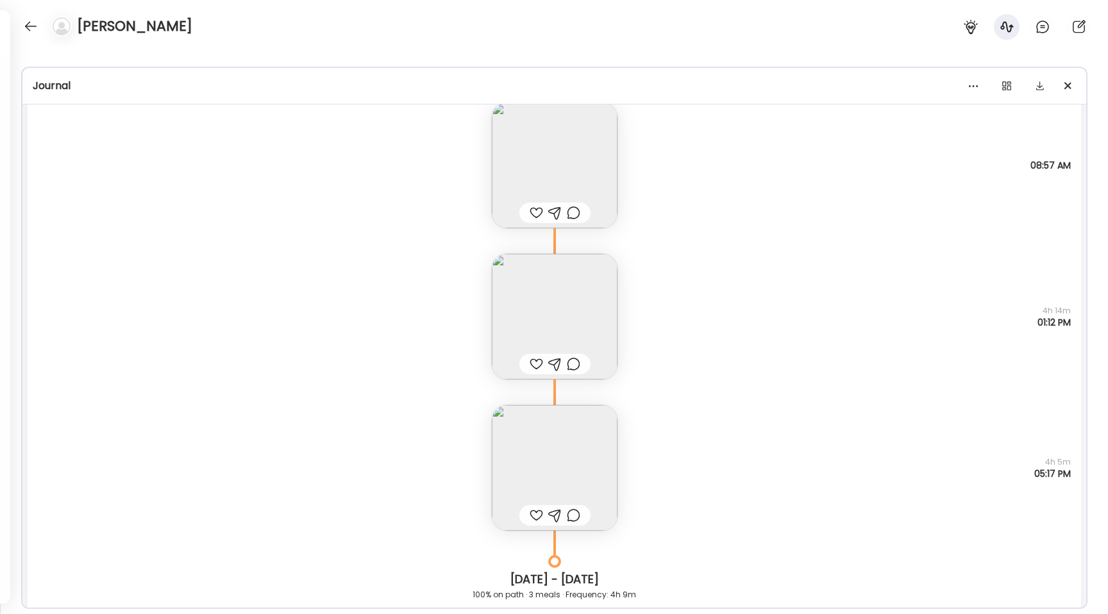
click at [567, 469] on img at bounding box center [555, 468] width 126 height 126
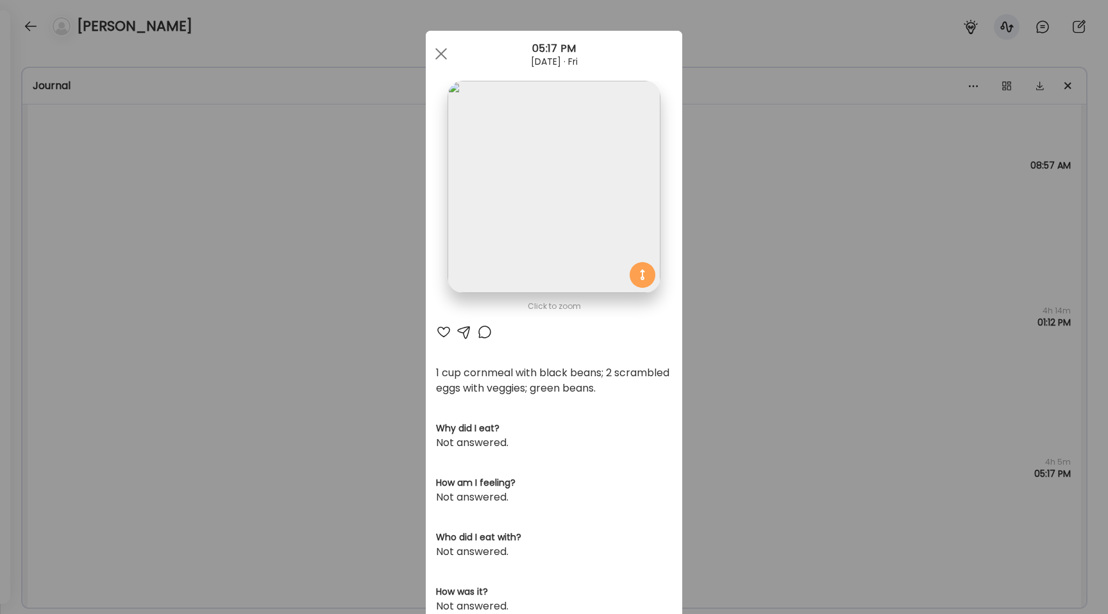
click at [515, 230] on img at bounding box center [554, 187] width 212 height 212
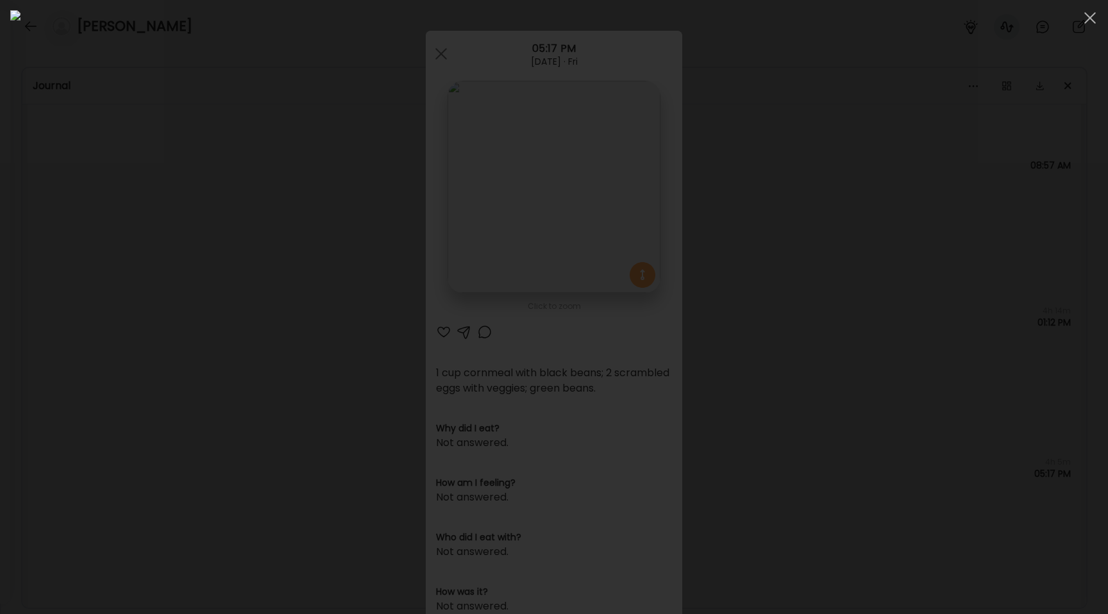
click at [233, 296] on div at bounding box center [553, 307] width 1087 height 594
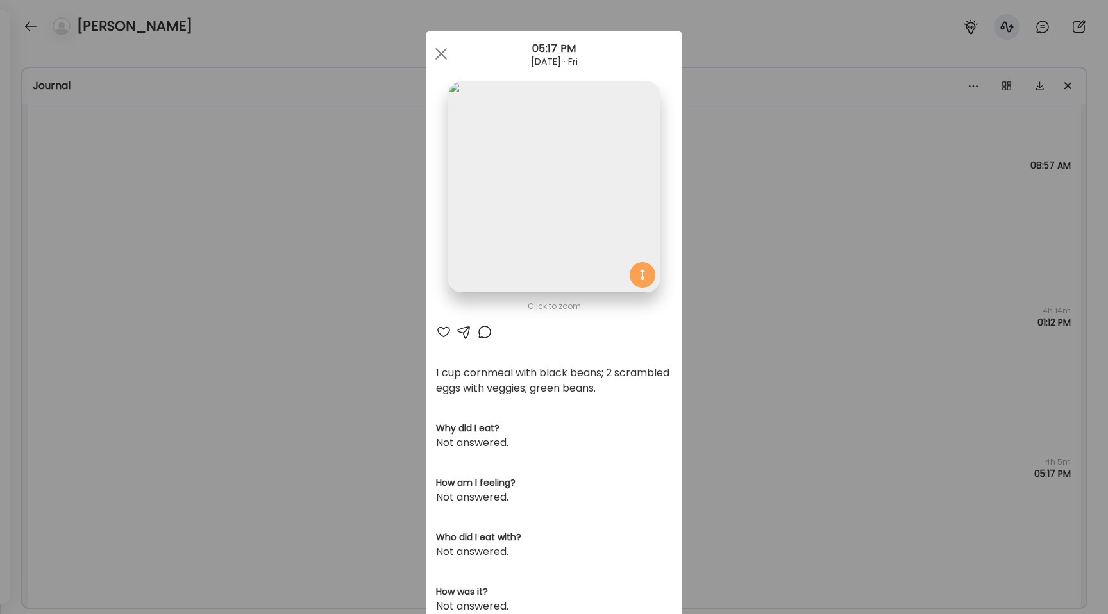
click at [233, 296] on div "Ate Coach Dashboard Wahoo! It’s official Take a moment to set up your Coach Pro…" at bounding box center [554, 307] width 1108 height 614
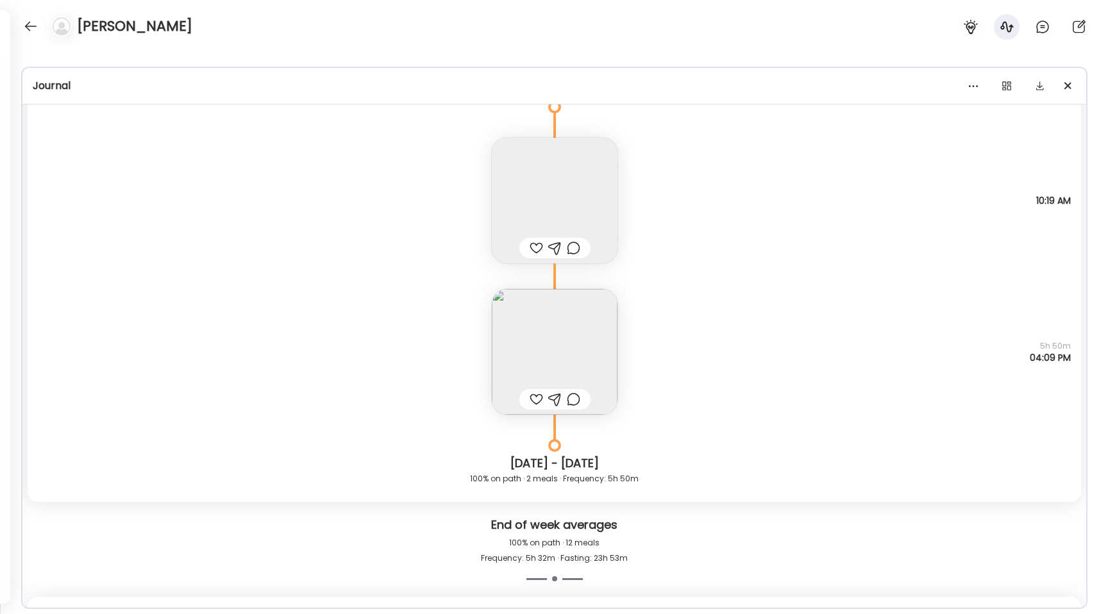
scroll to position [6311, 0]
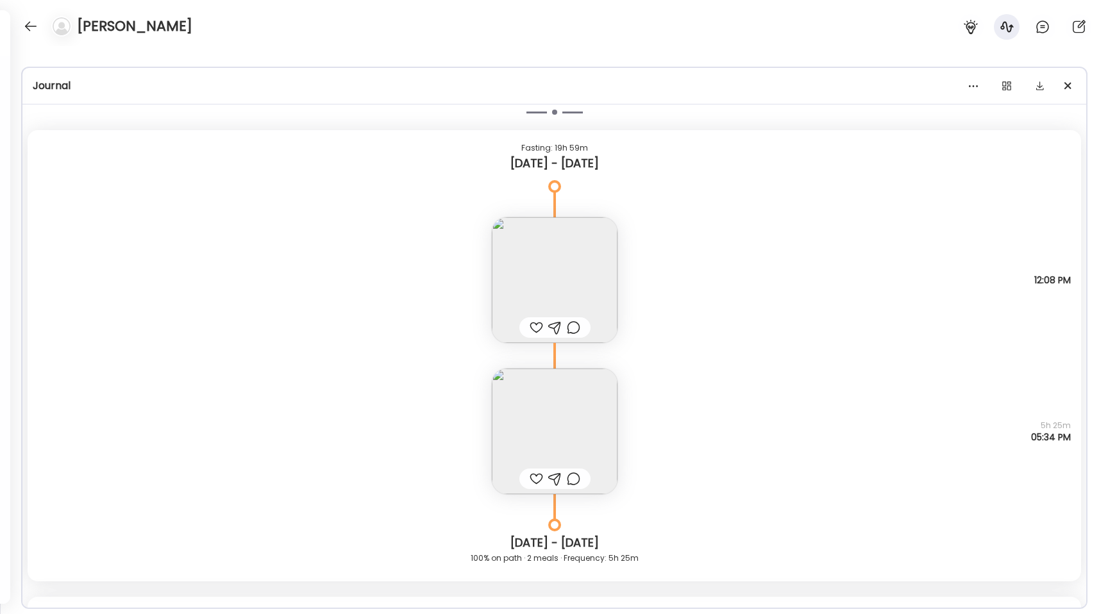
click at [537, 380] on img at bounding box center [555, 432] width 126 height 126
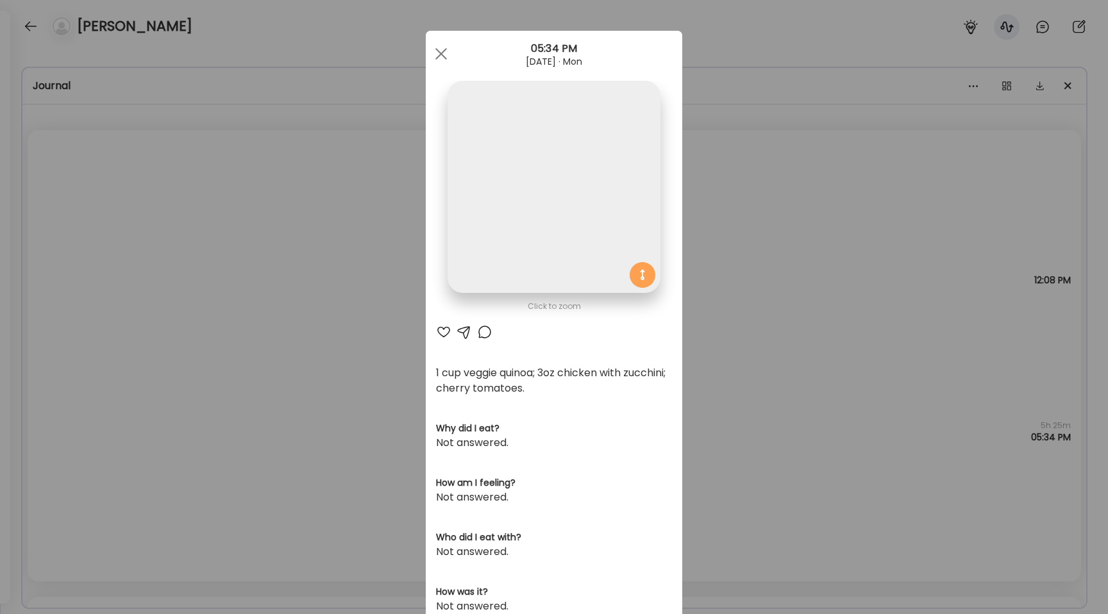
click at [483, 215] on img at bounding box center [554, 187] width 212 height 212
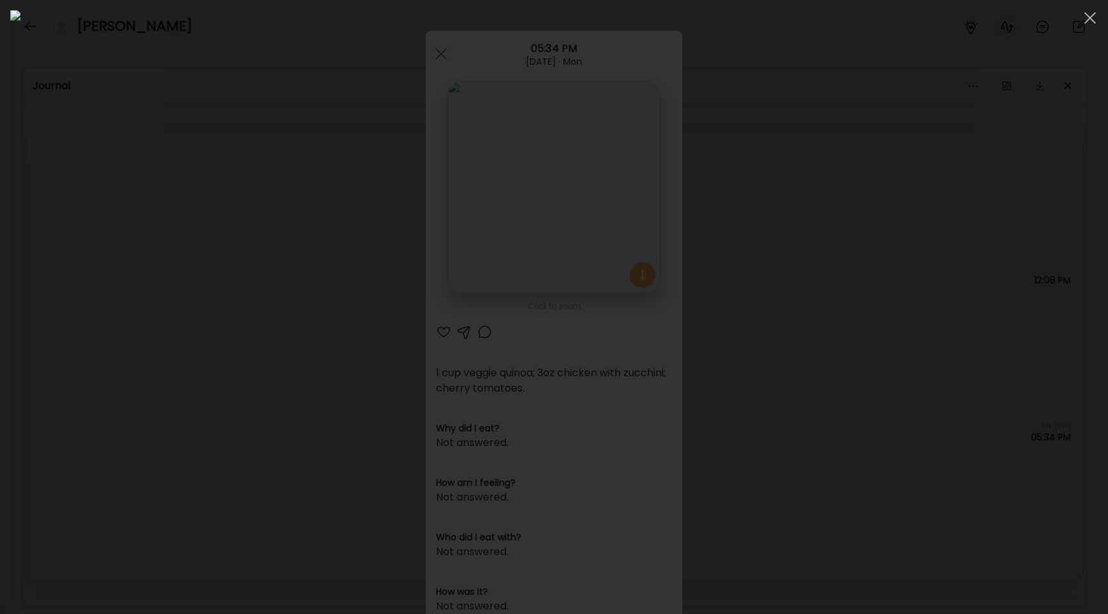
click at [194, 307] on div at bounding box center [553, 307] width 1087 height 594
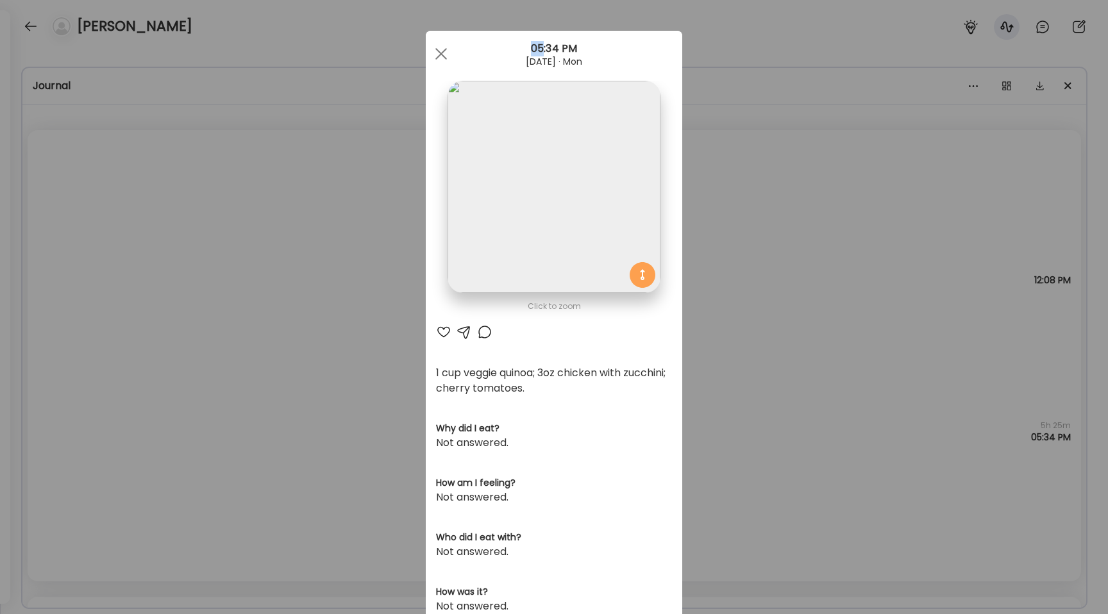
click at [194, 307] on div "Ate Coach Dashboard Wahoo! It’s official Take a moment to set up your Coach Pro…" at bounding box center [554, 307] width 1108 height 614
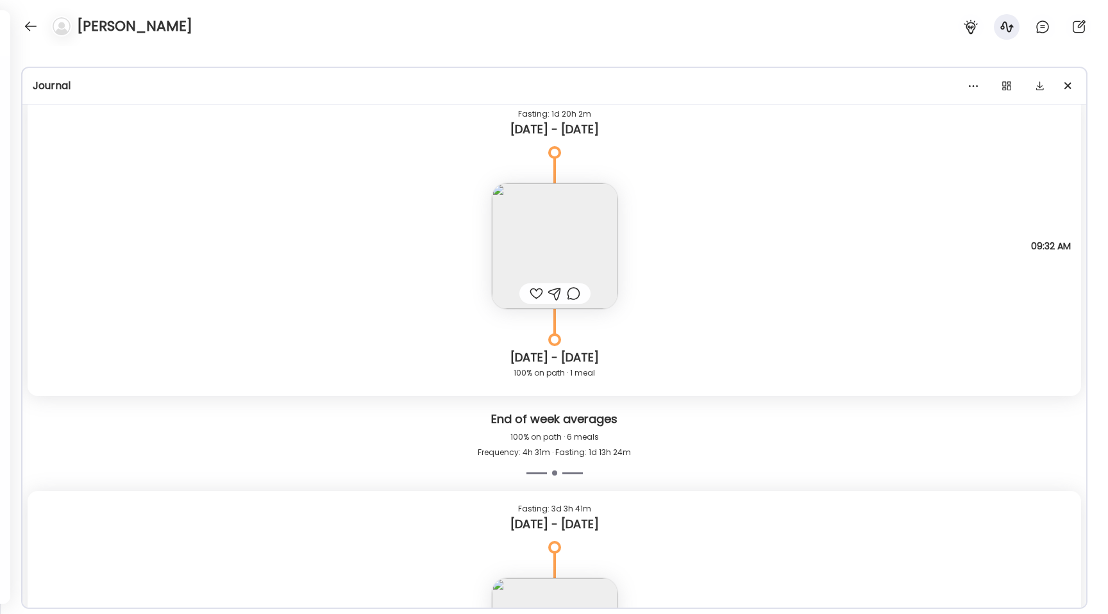
scroll to position [14605, 0]
